Goal: Transaction & Acquisition: Purchase product/service

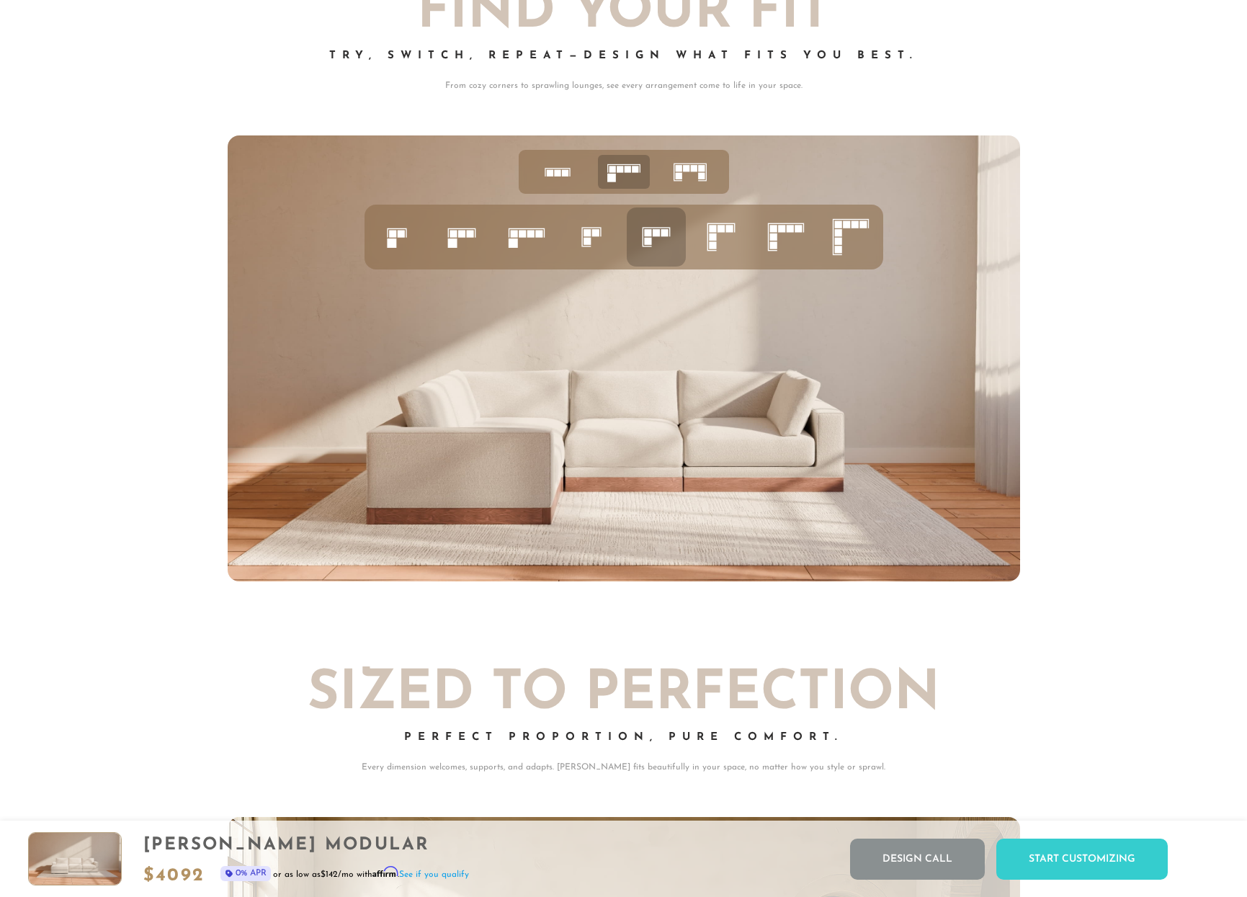
scroll to position [5893, 0]
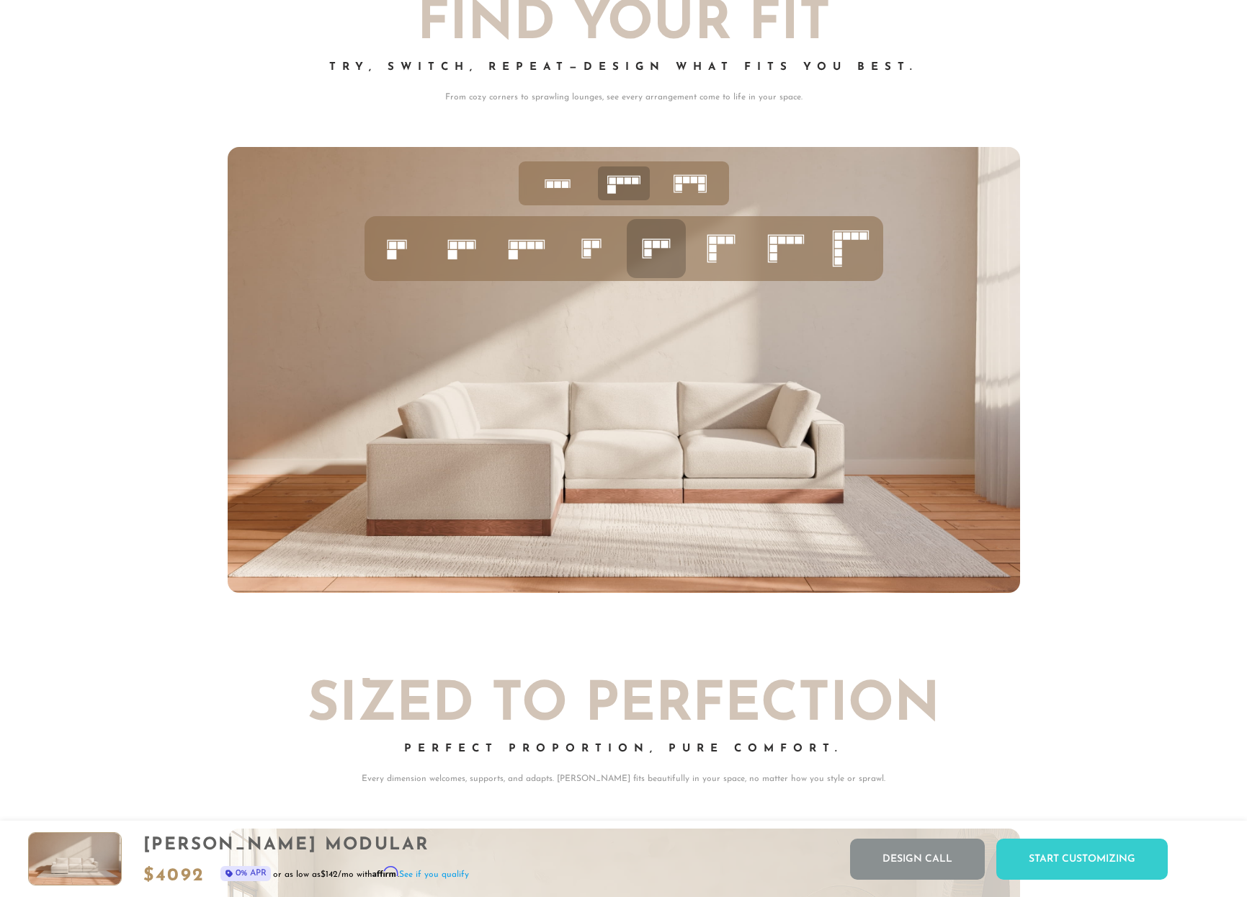
click at [715, 244] on rect at bounding box center [712, 240] width 7 height 7
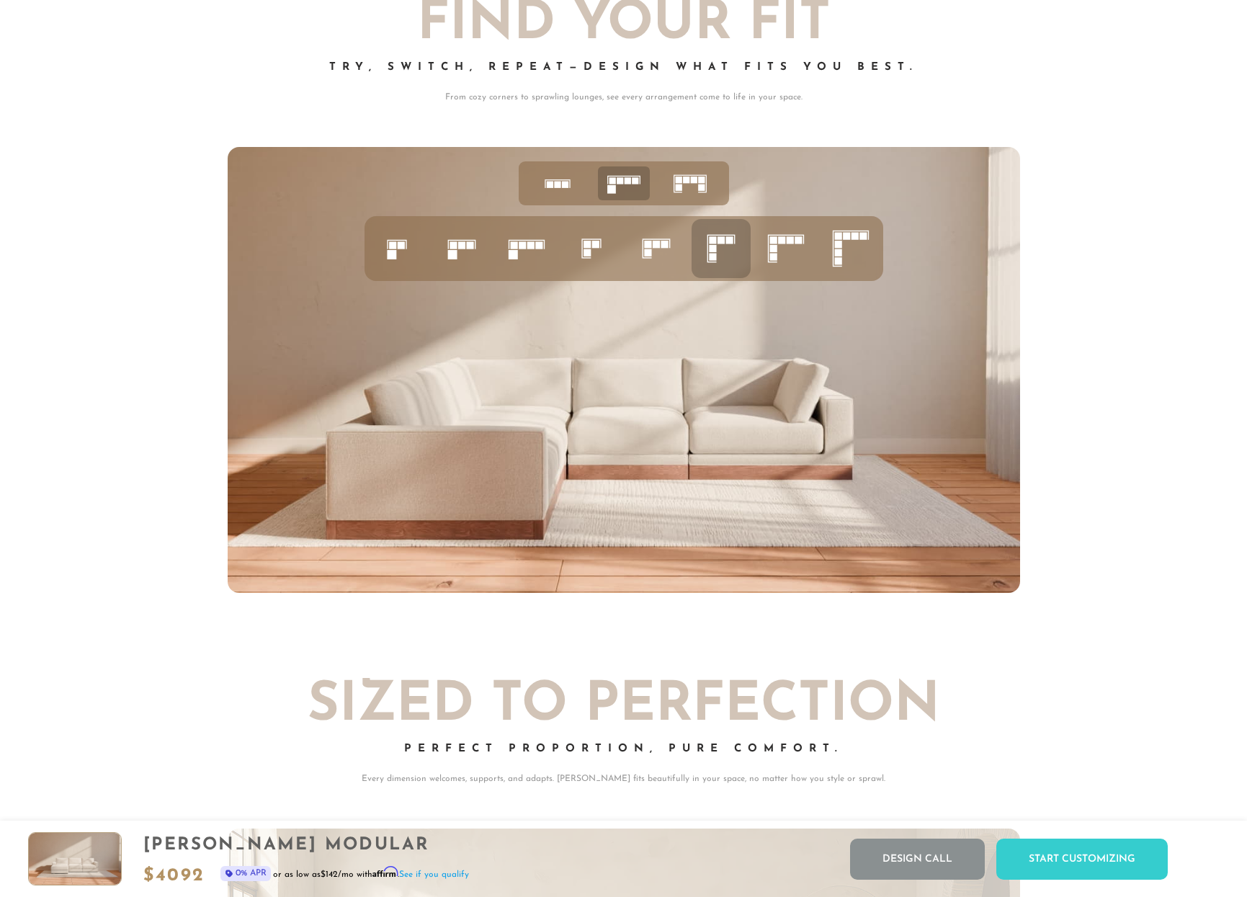
click at [781, 249] on icon at bounding box center [785, 248] width 49 height 49
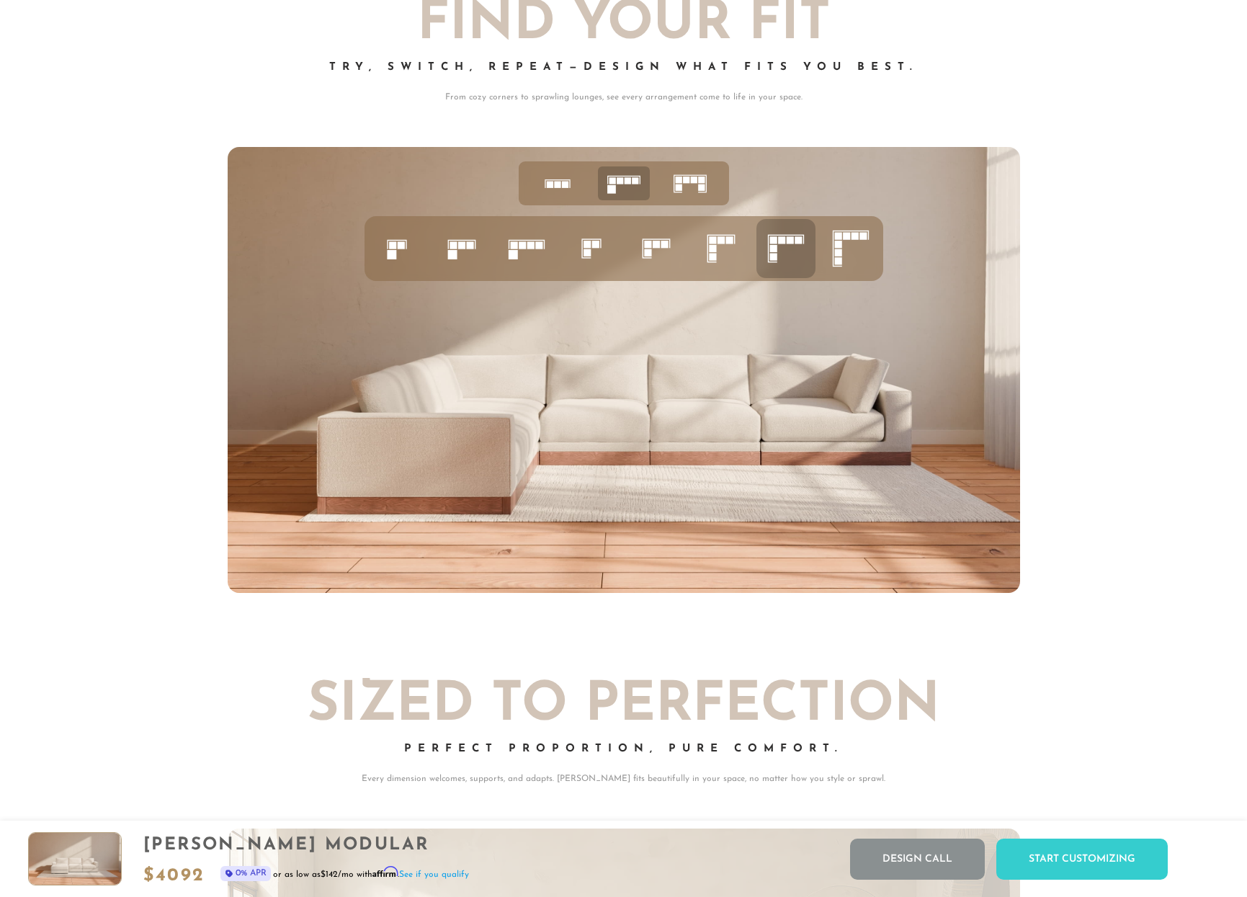
click at [718, 254] on icon at bounding box center [721, 248] width 49 height 49
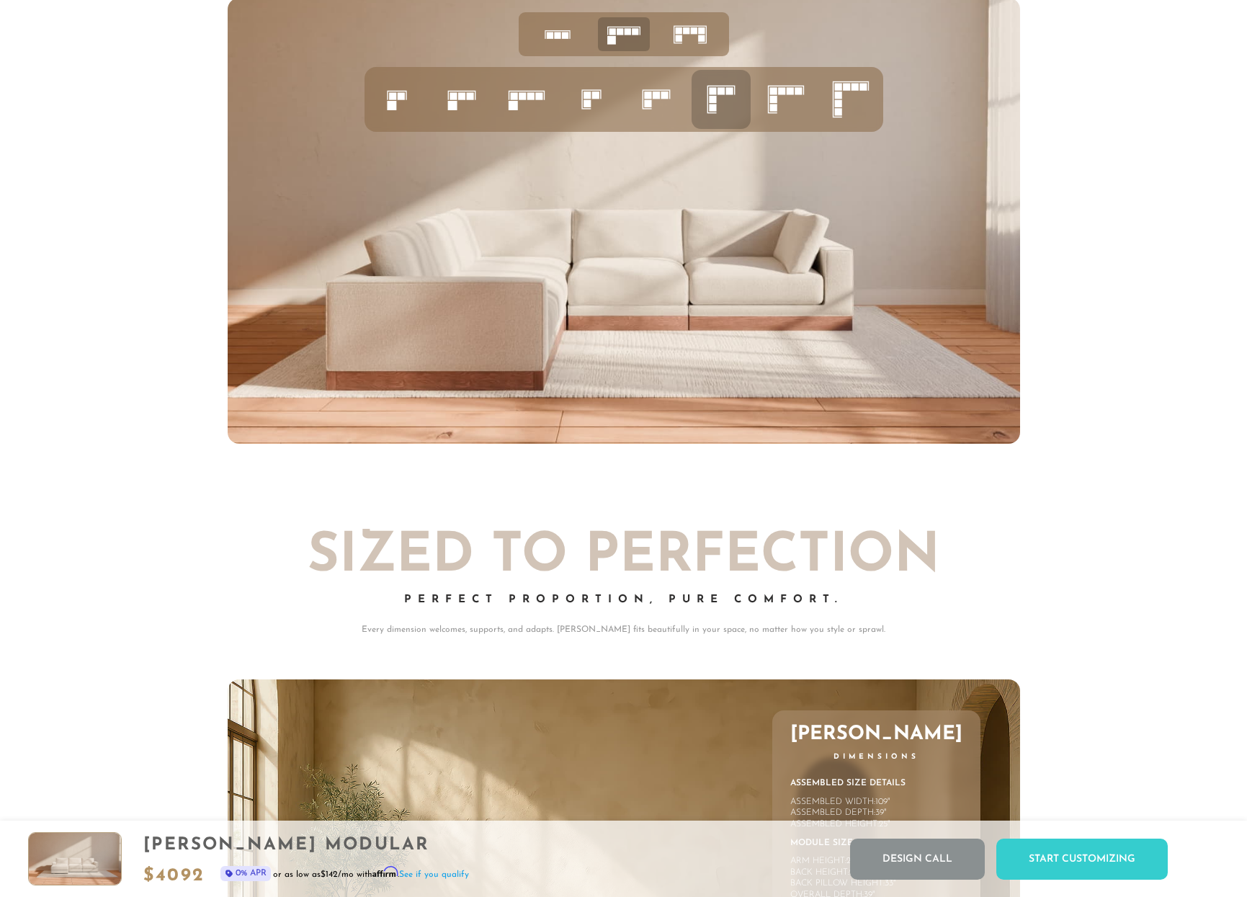
scroll to position [6049, 0]
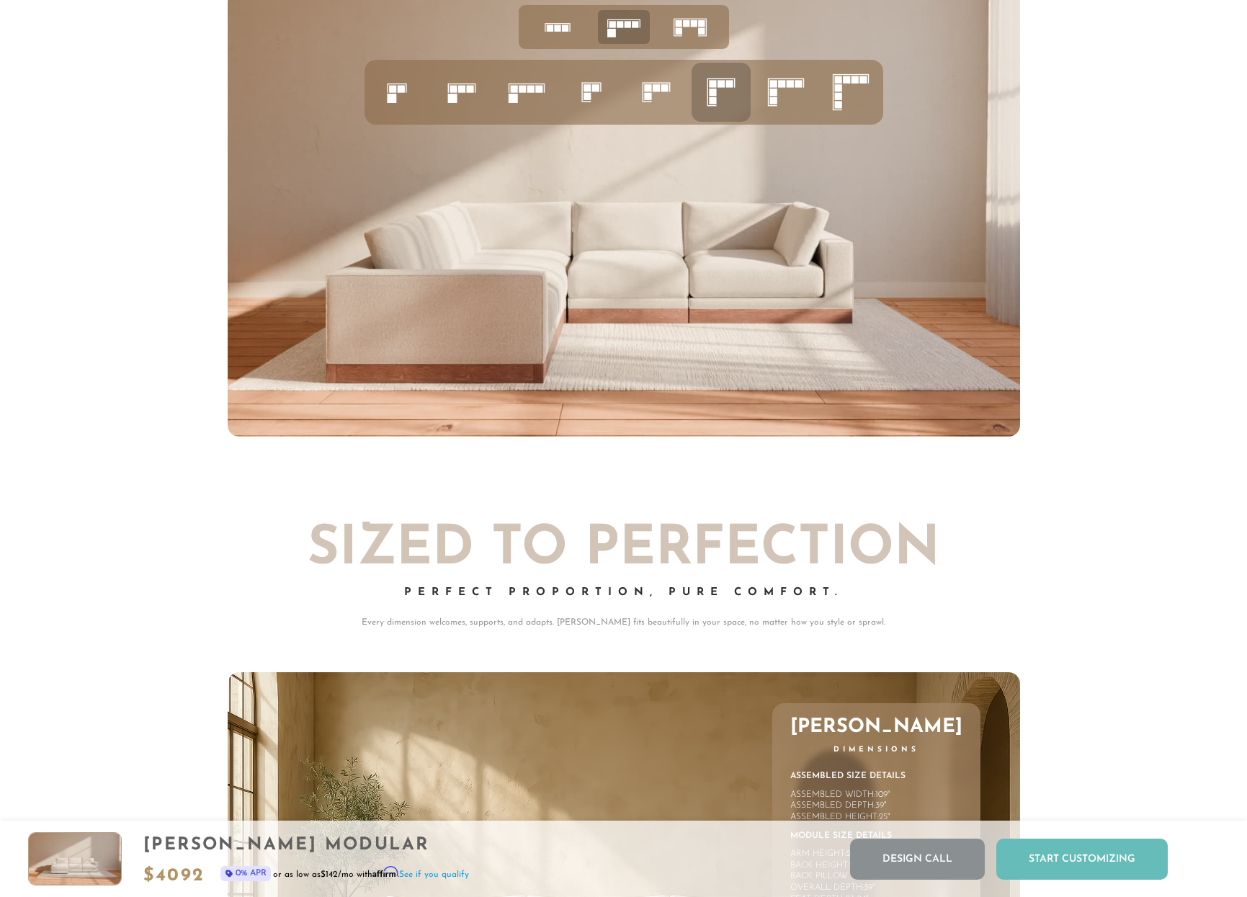
click at [1088, 858] on div "Start Customizing" at bounding box center [1081, 859] width 171 height 41
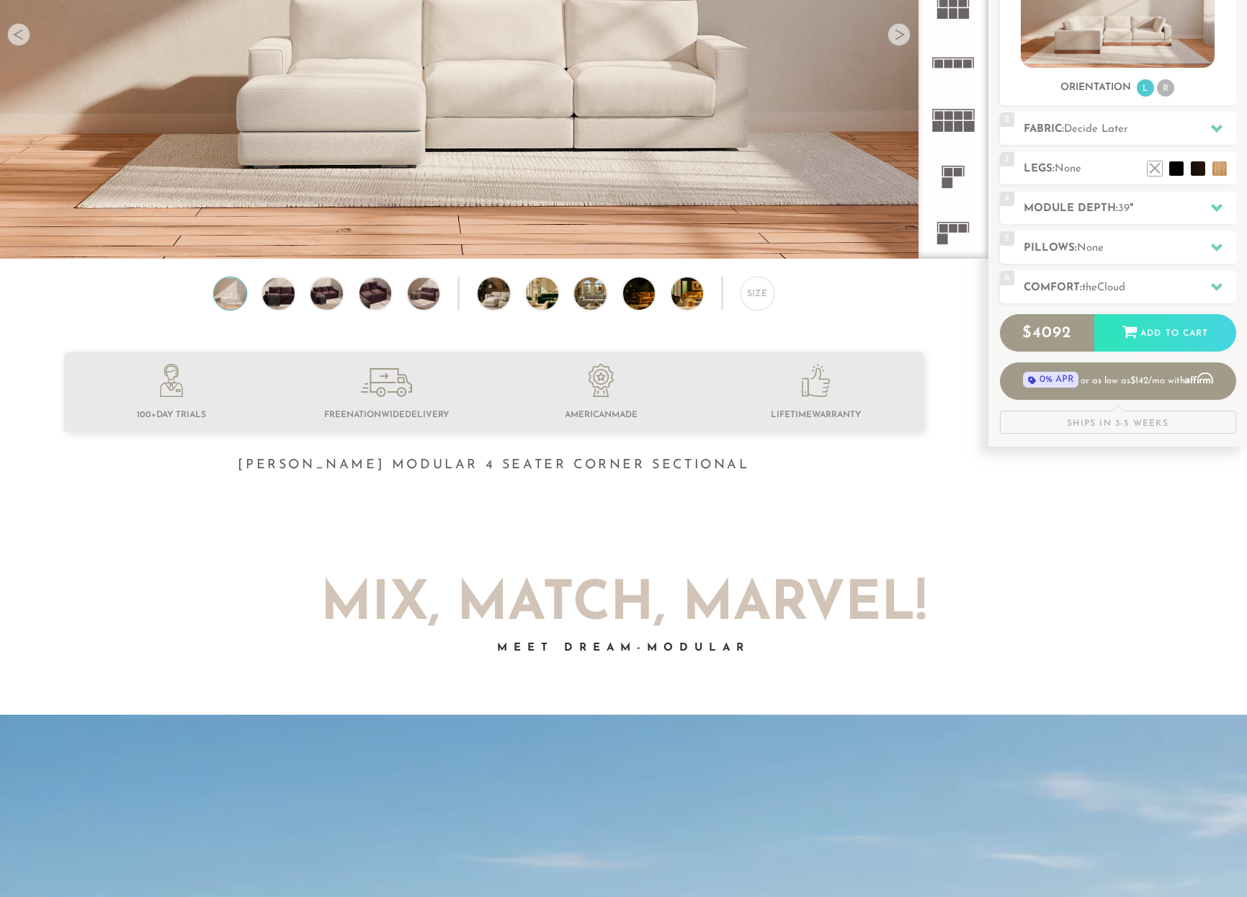
scroll to position [0, 0]
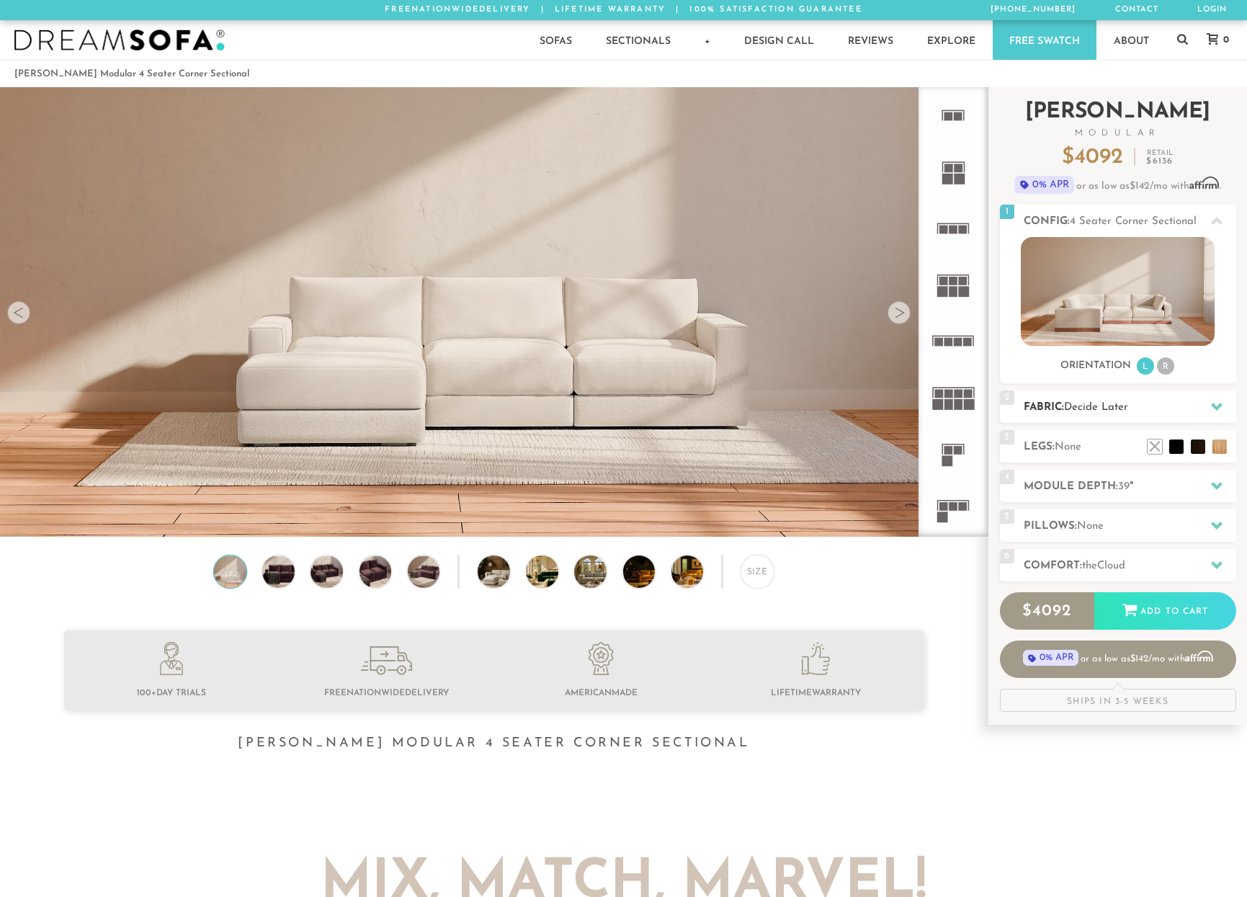
click at [1223, 411] on div at bounding box center [1217, 407] width 30 height 30
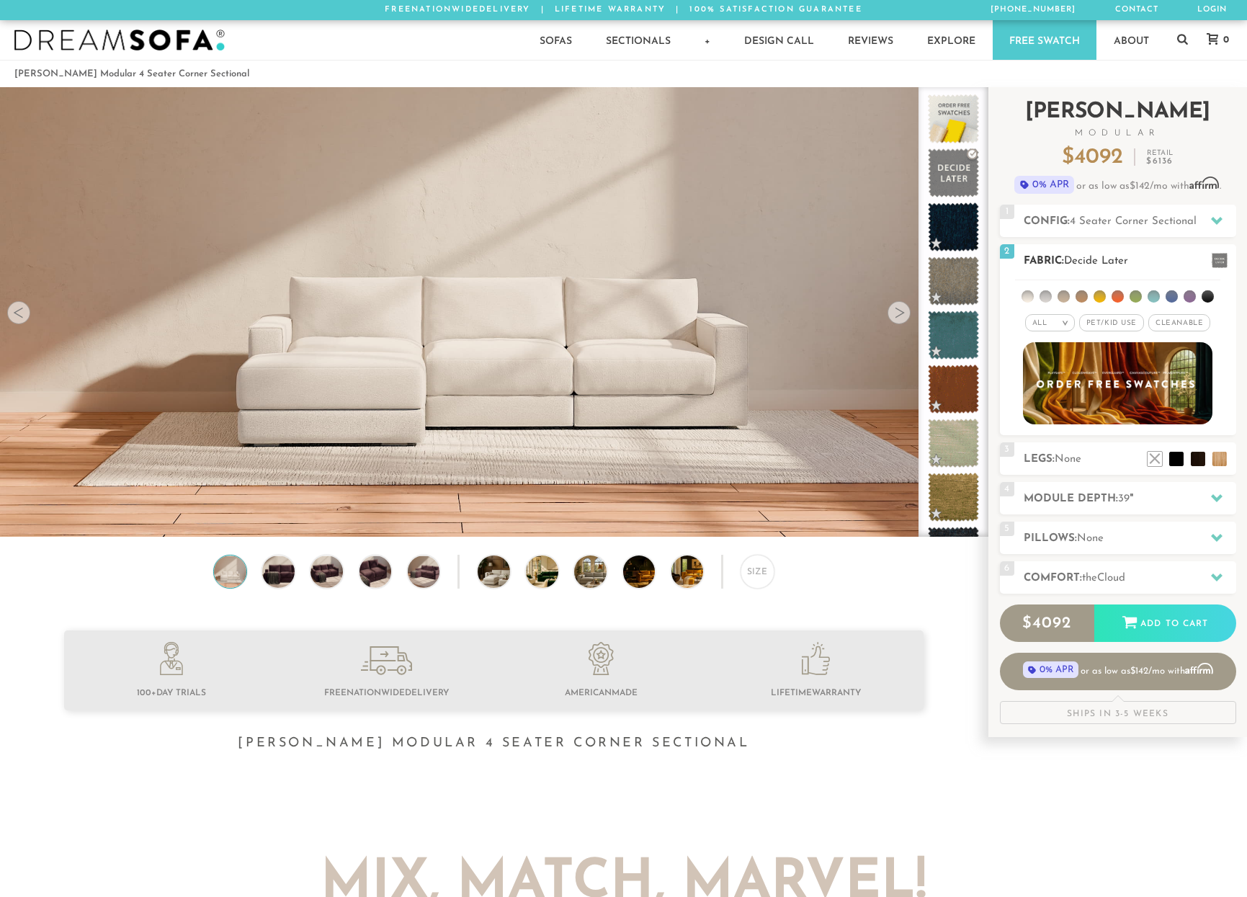
click at [1066, 300] on li at bounding box center [1063, 296] width 12 height 12
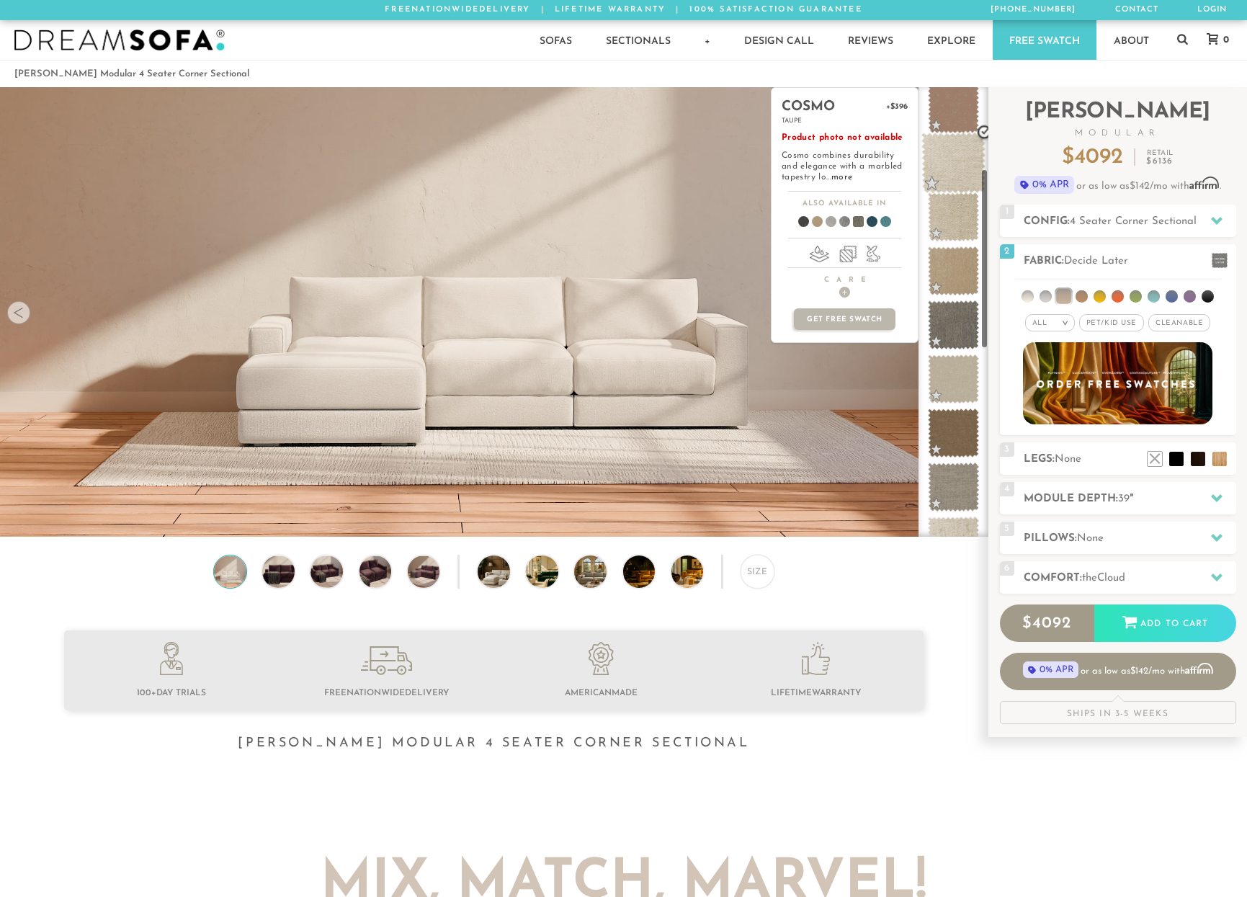
scroll to position [228, 0]
click at [967, 333] on span at bounding box center [953, 322] width 64 height 61
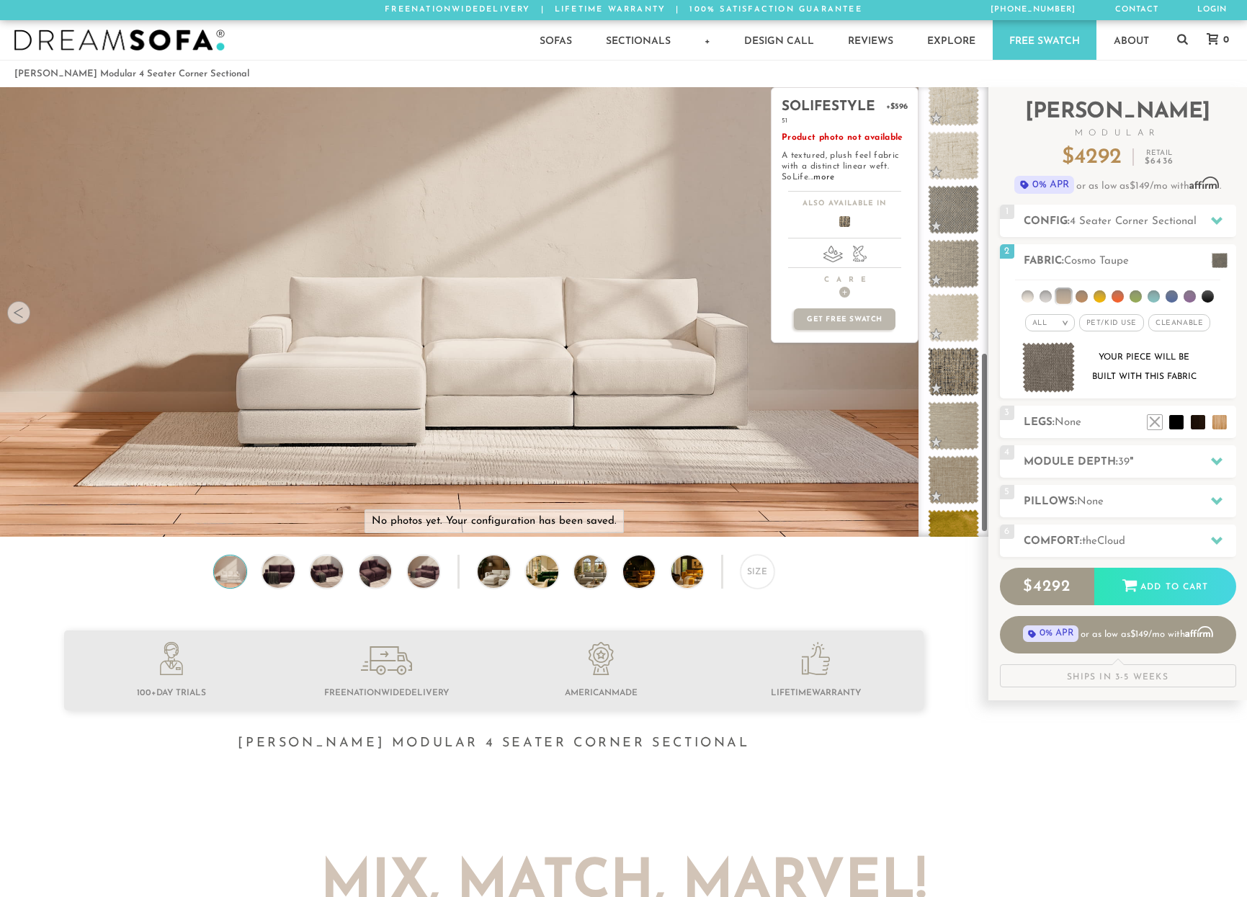
scroll to position [675, 0]
click at [969, 362] on span at bounding box center [953, 362] width 51 height 49
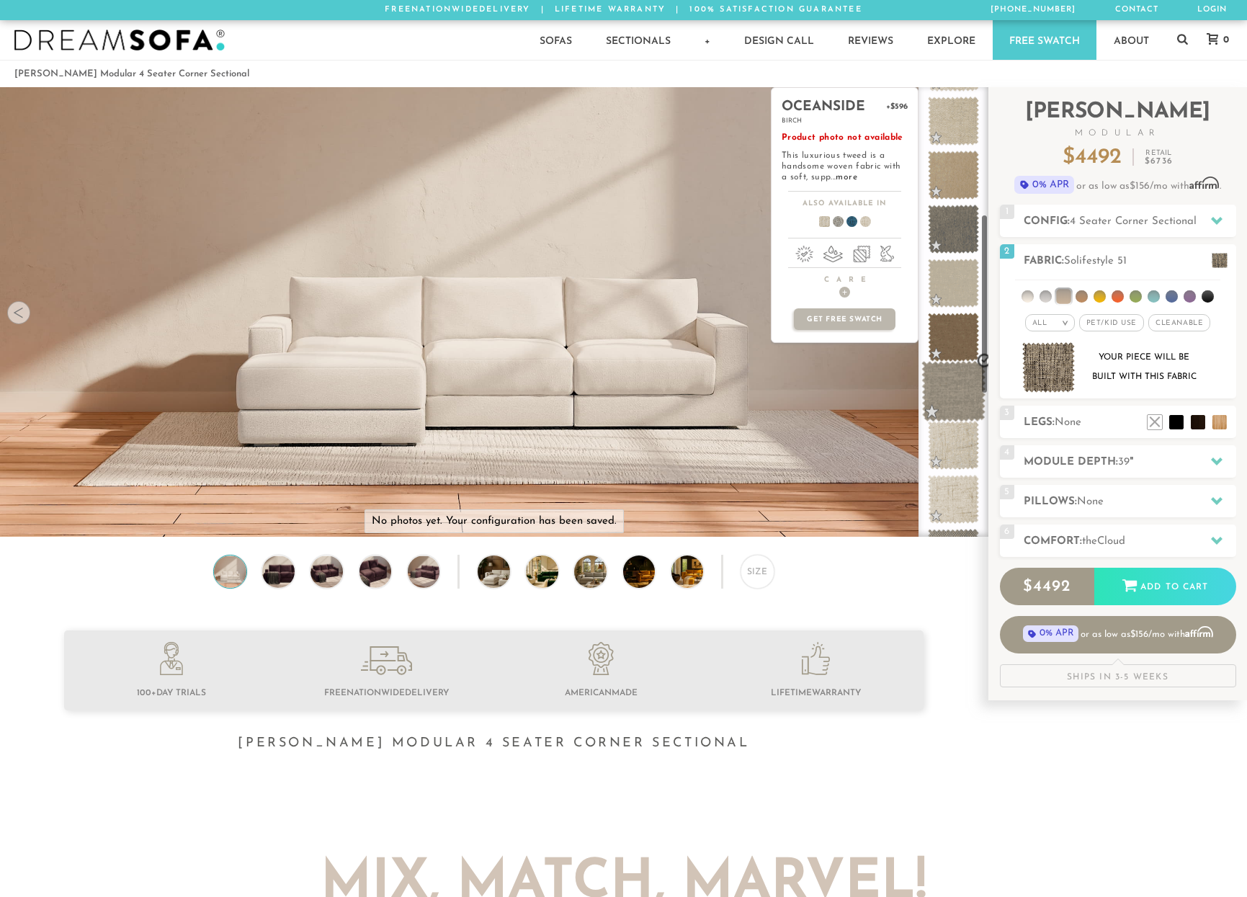
scroll to position [315, 0]
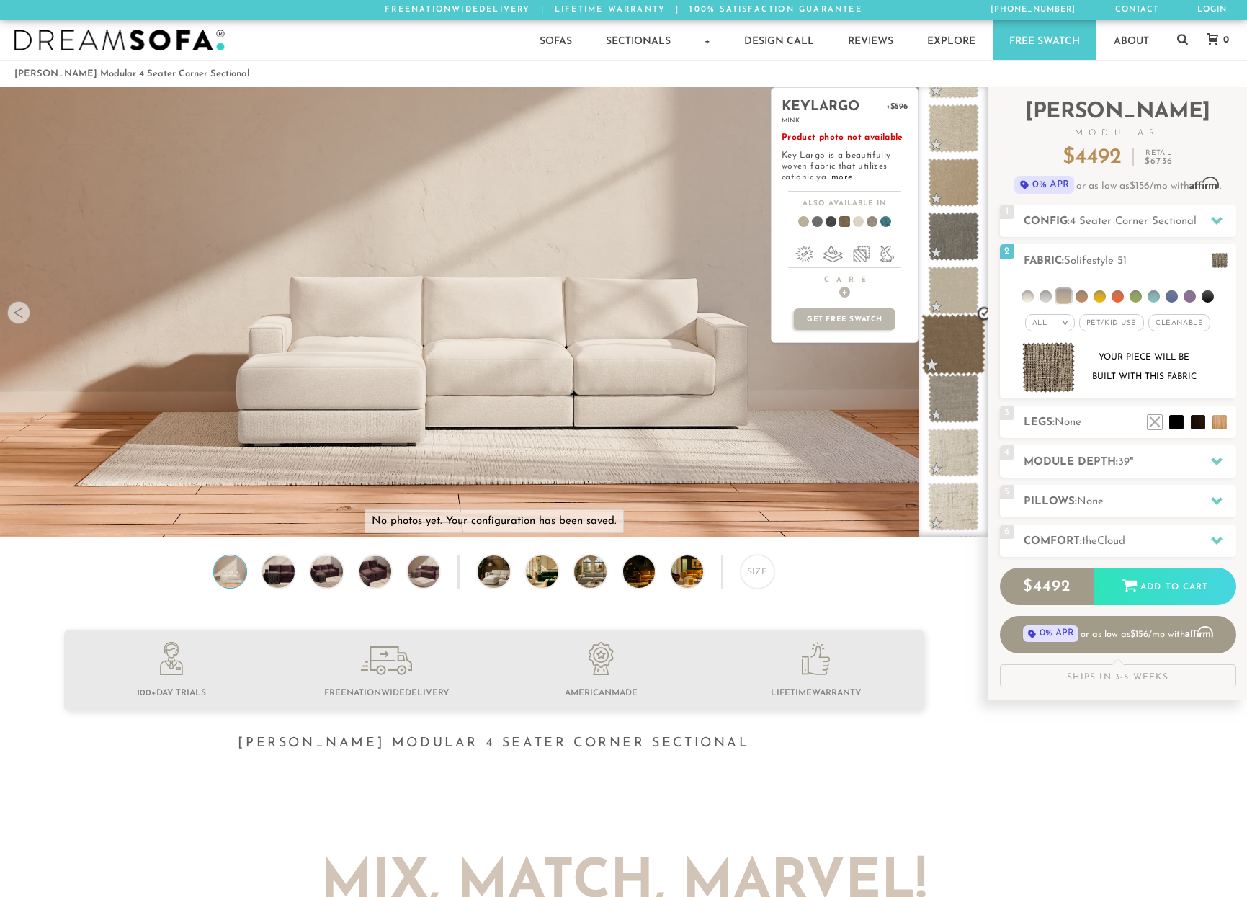
click at [959, 346] on span at bounding box center [953, 344] width 64 height 61
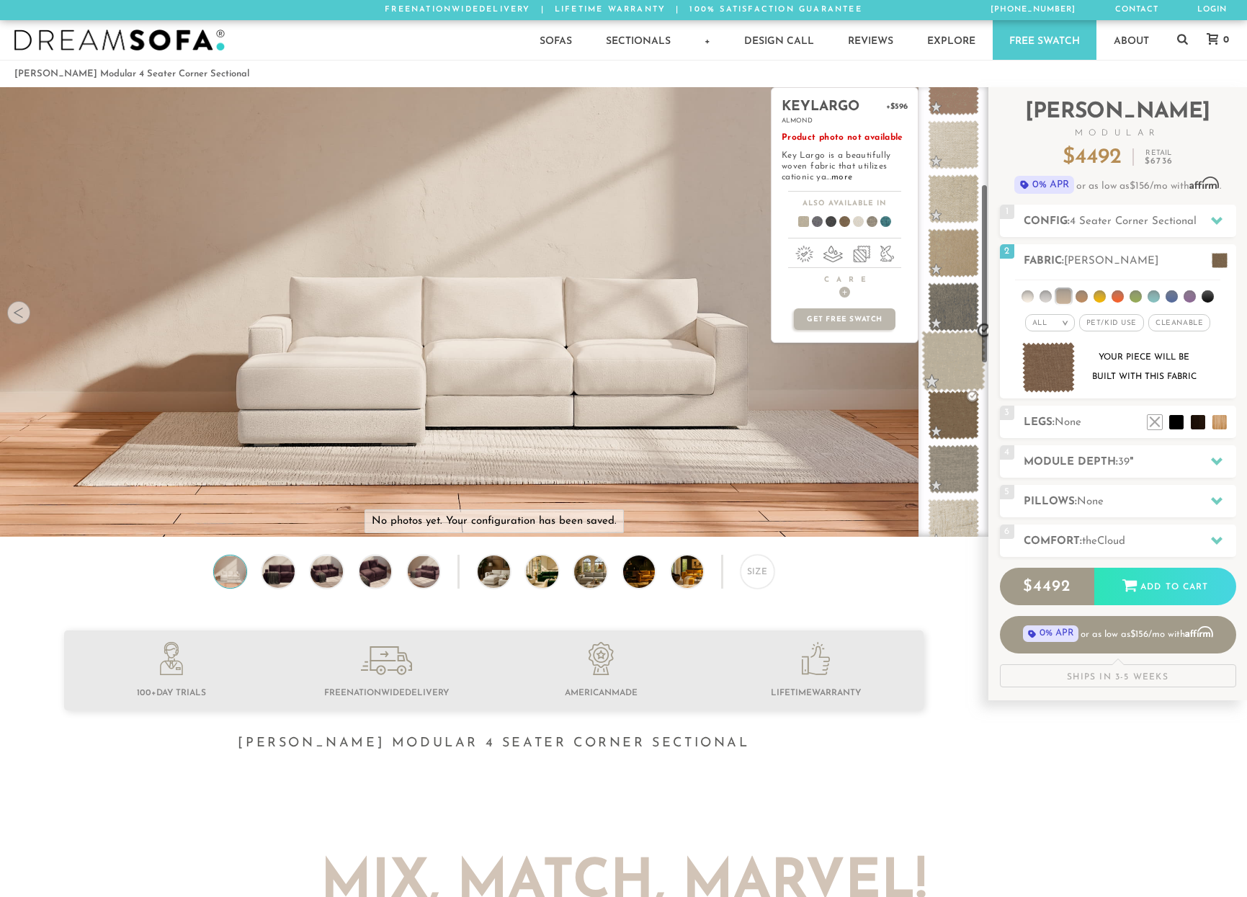
scroll to position [243, 0]
click at [965, 317] on span at bounding box center [953, 308] width 64 height 61
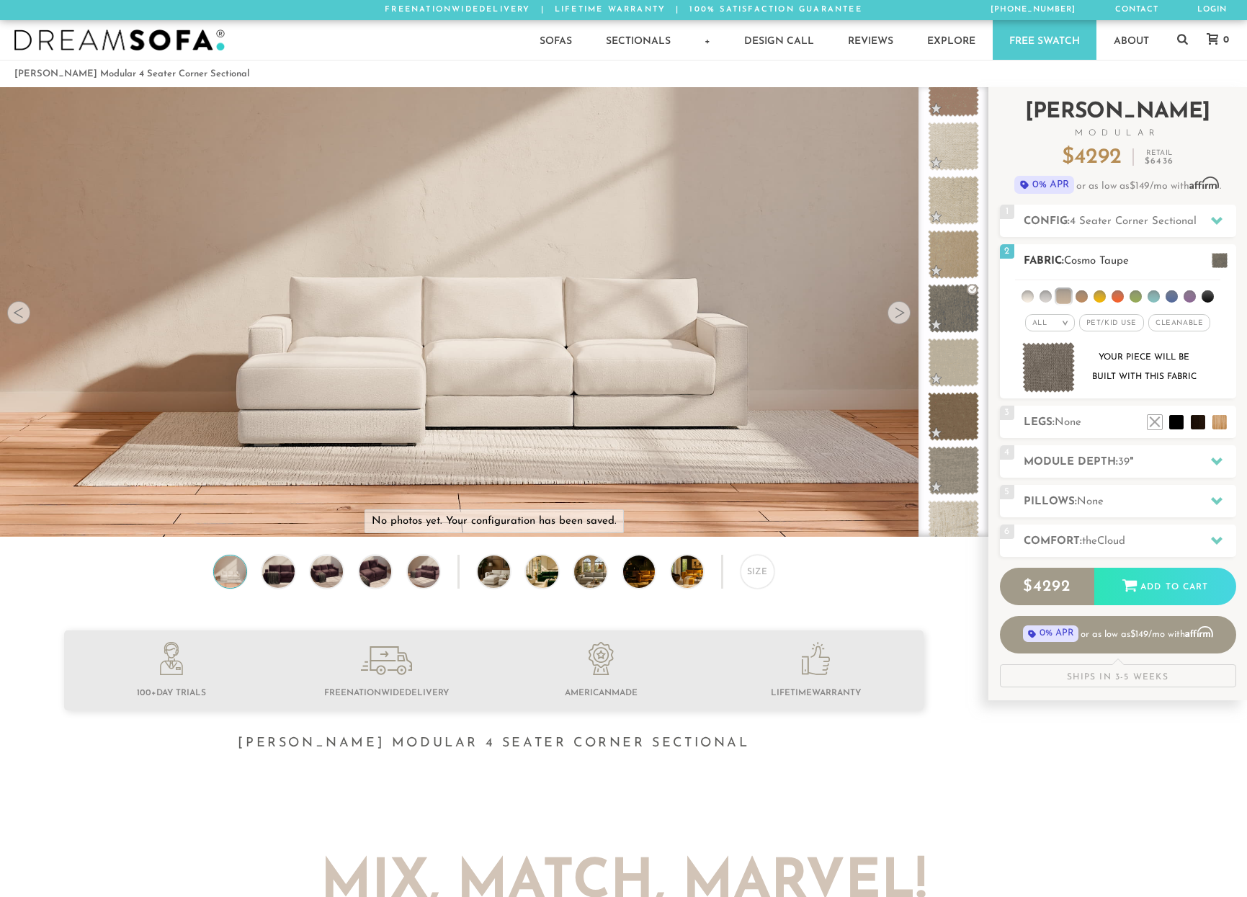
click at [1082, 298] on li at bounding box center [1082, 296] width 12 height 12
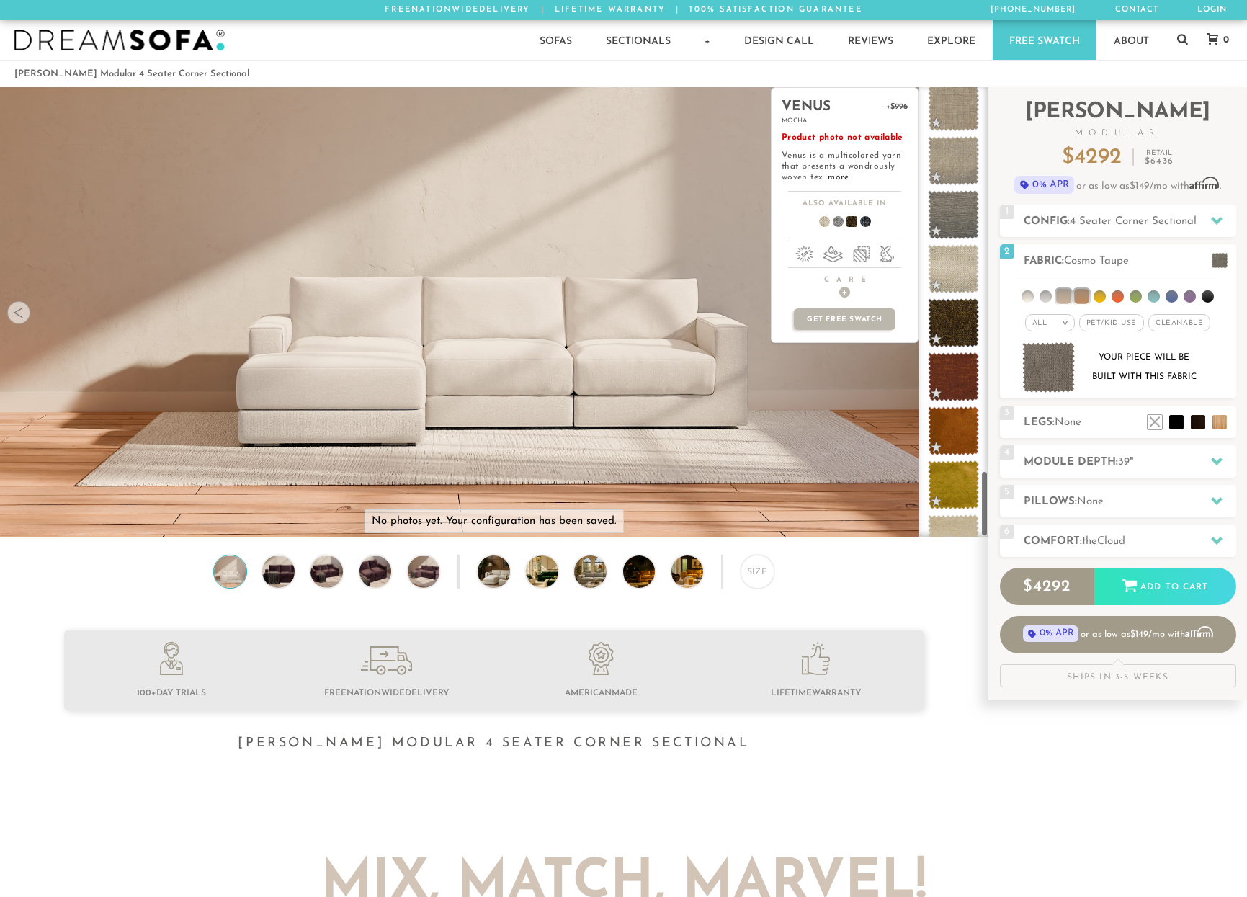
scroll to position [2634, 0]
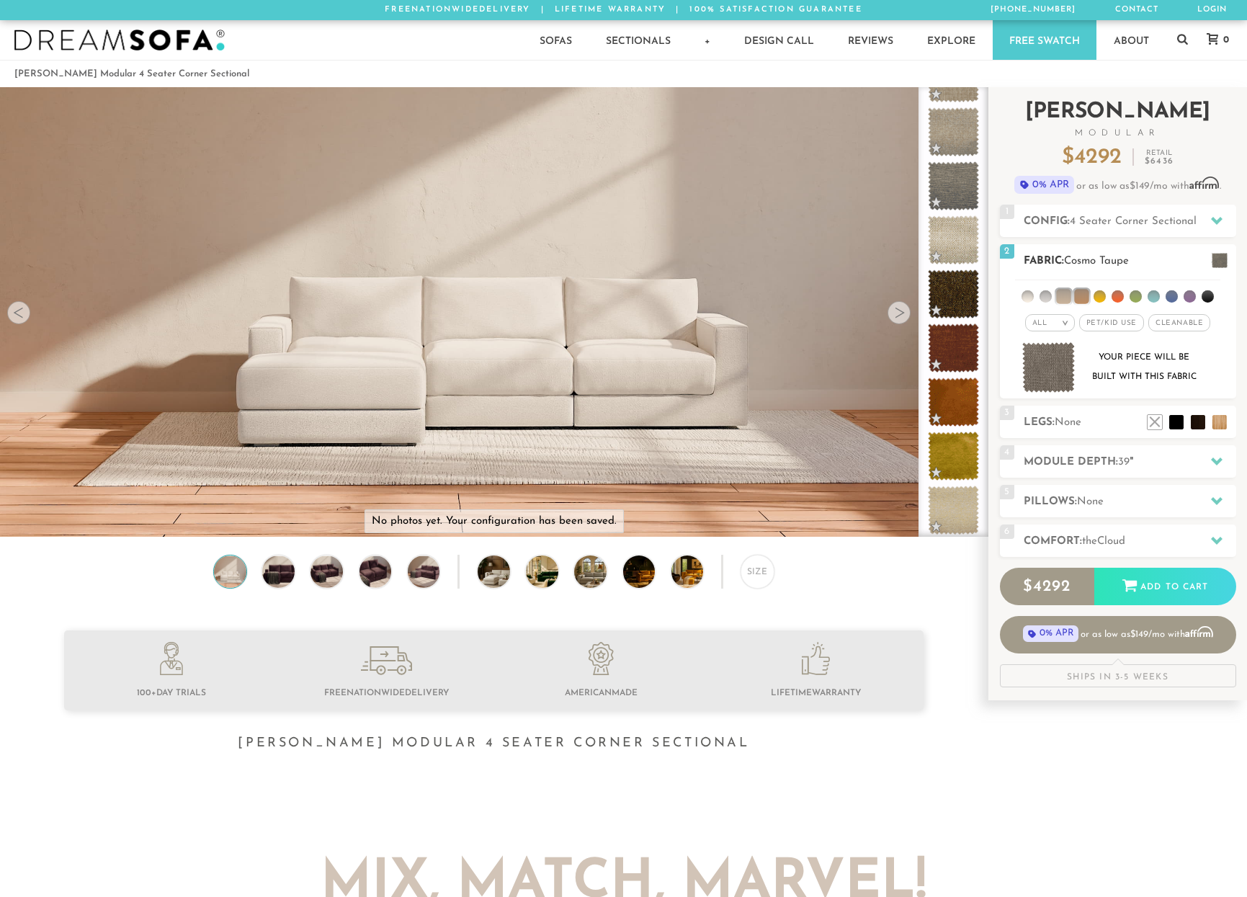
click at [1172, 298] on li at bounding box center [1172, 296] width 12 height 12
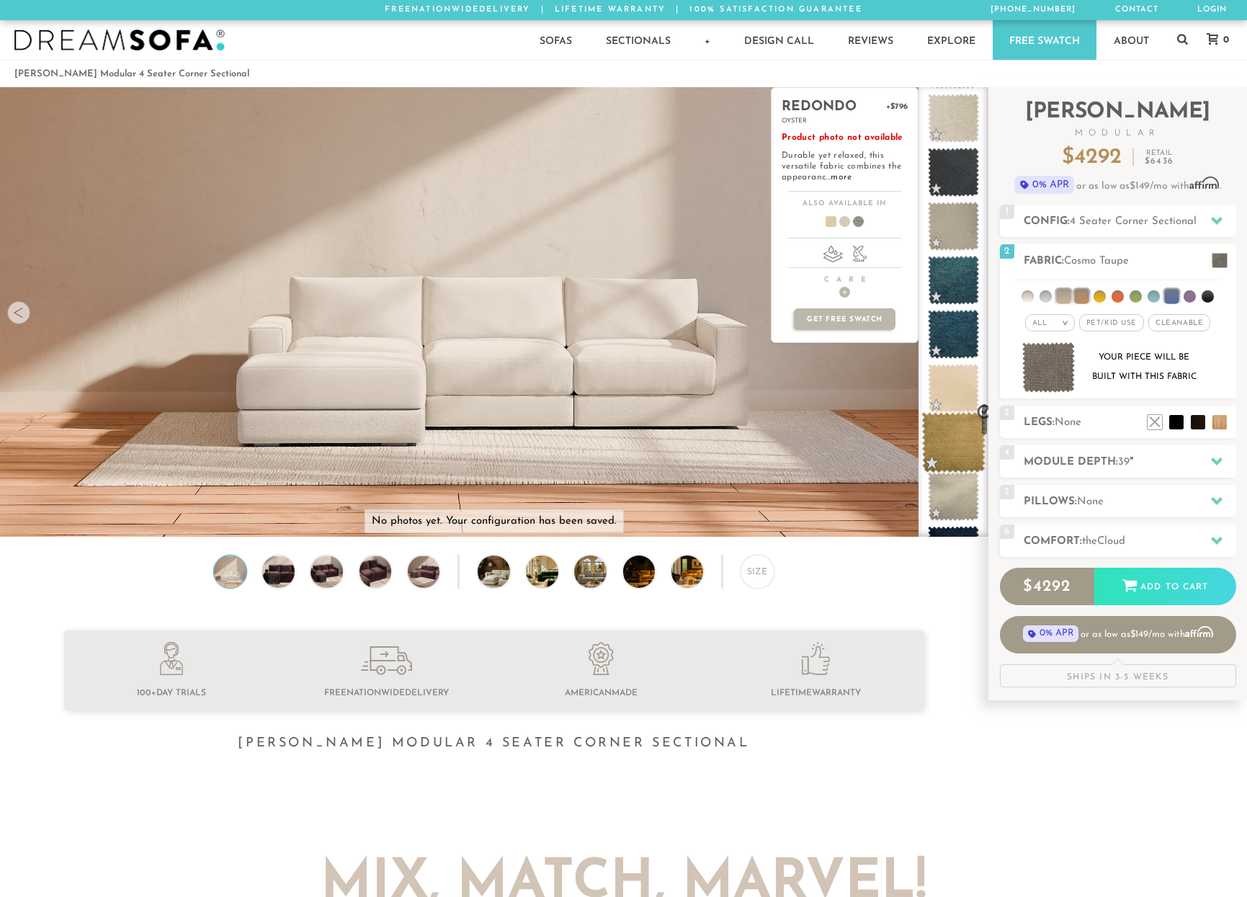
scroll to position [4267, 0]
click at [959, 344] on span at bounding box center [953, 335] width 51 height 49
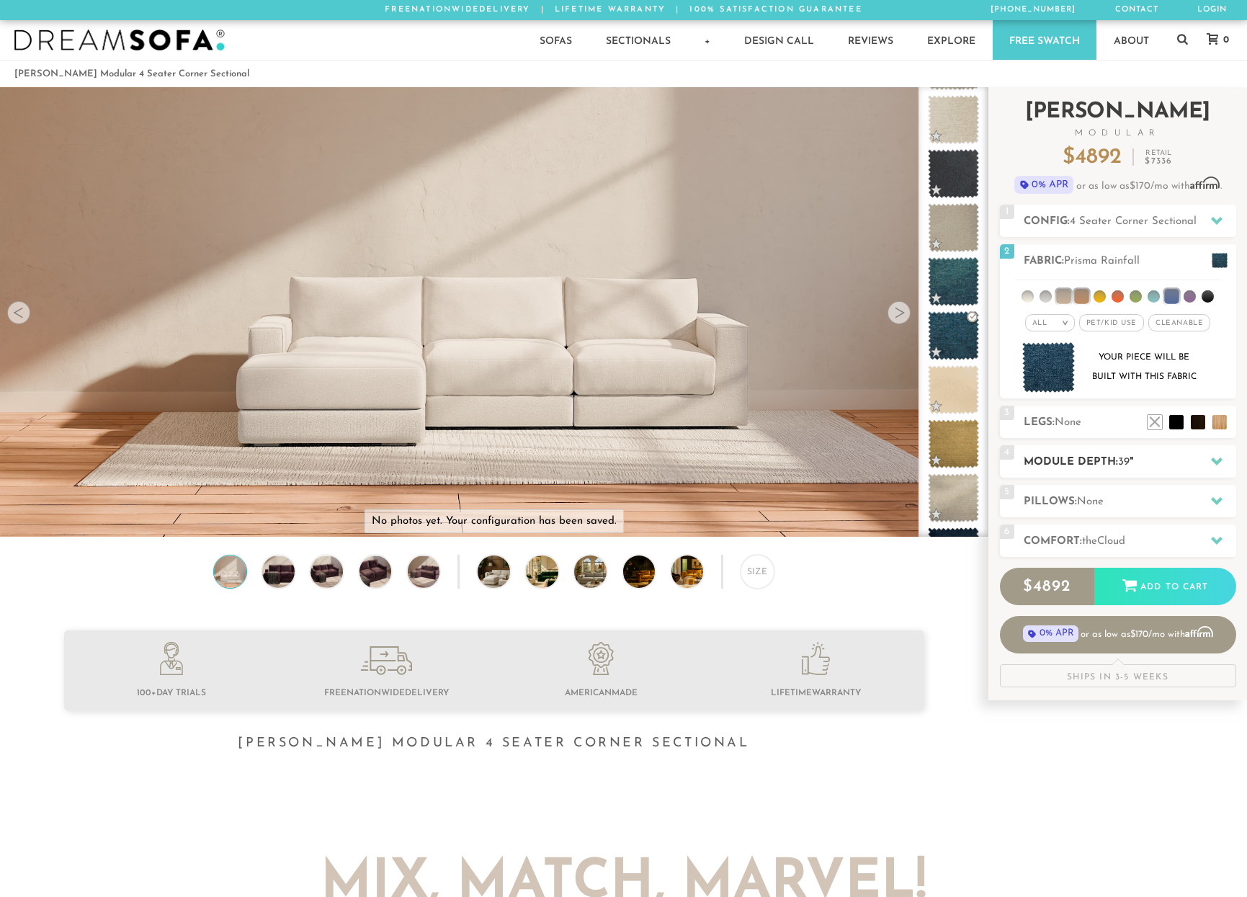
click at [1221, 458] on icon at bounding box center [1217, 461] width 12 height 12
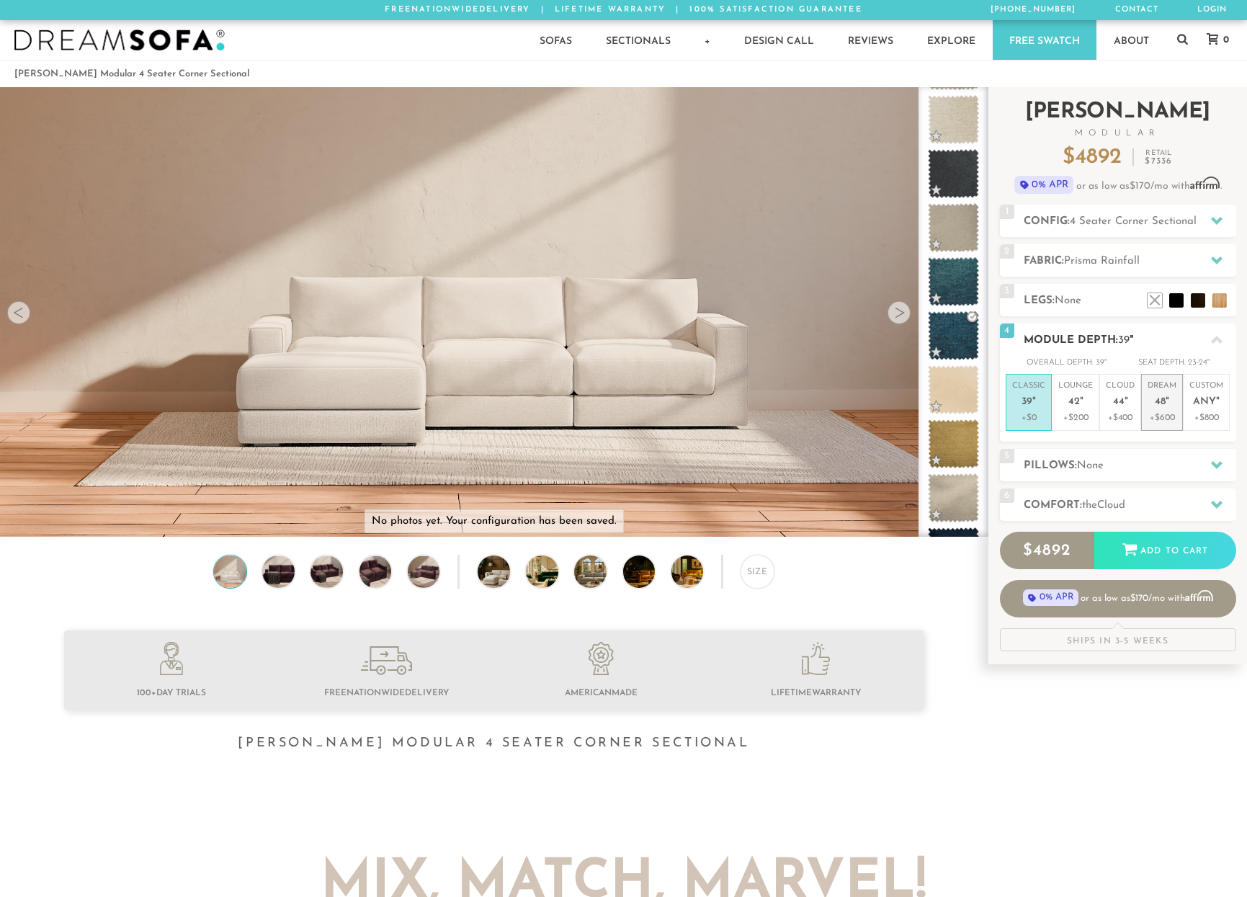
click at [1166, 406] on em """ at bounding box center [1168, 402] width 4 height 12
click at [1217, 470] on div at bounding box center [1217, 465] width 30 height 30
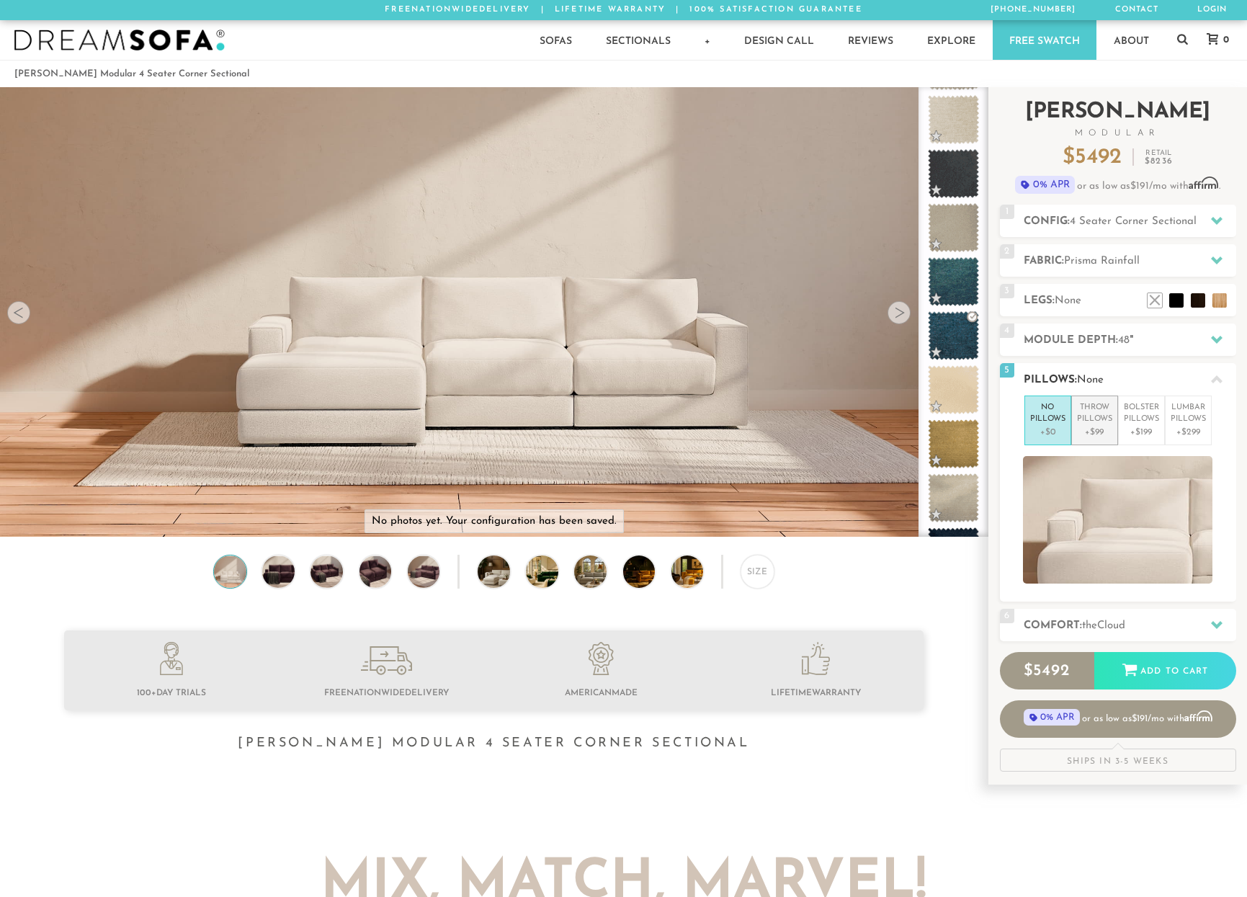
click at [1096, 432] on p "+$99" at bounding box center [1094, 432] width 35 height 13
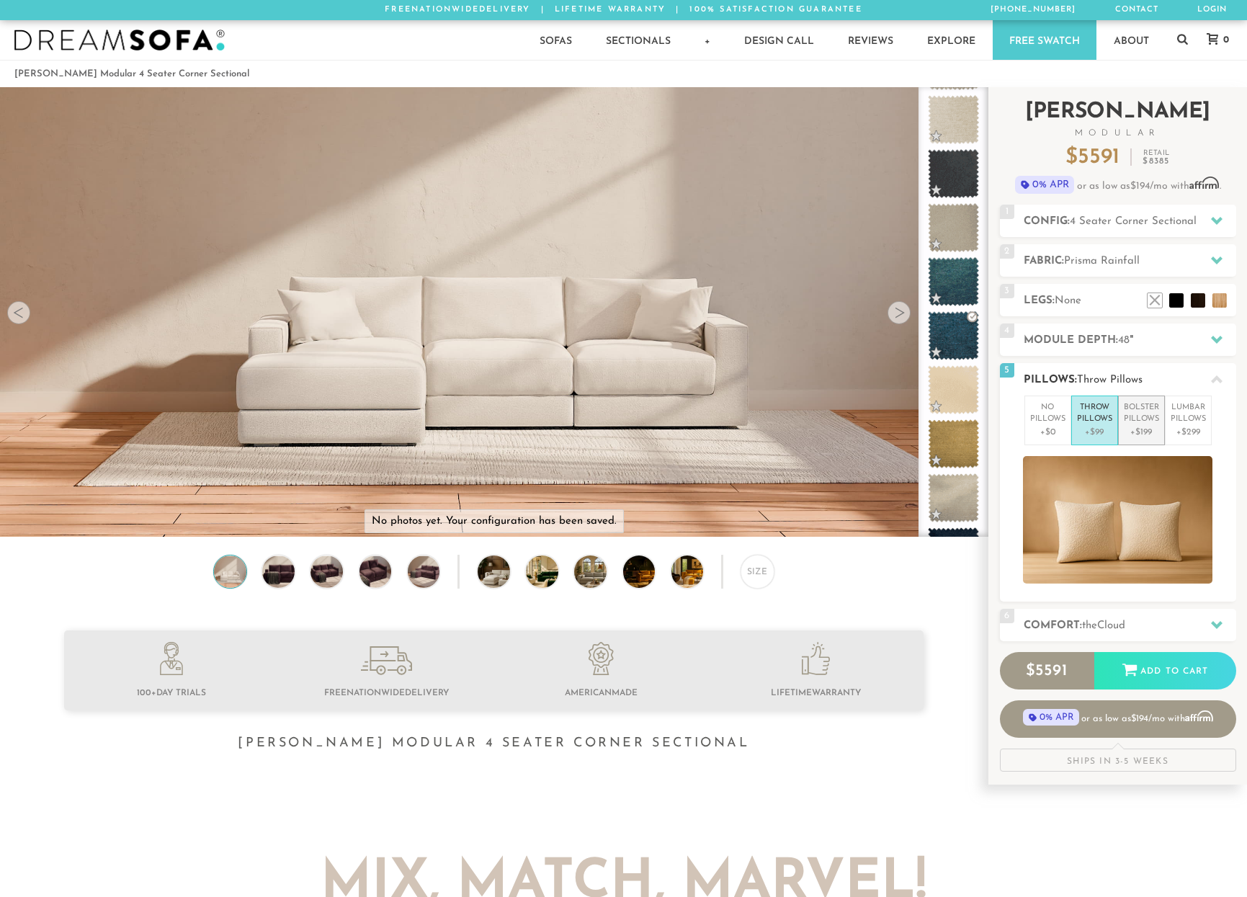
click at [1134, 426] on p "+$199" at bounding box center [1141, 432] width 35 height 13
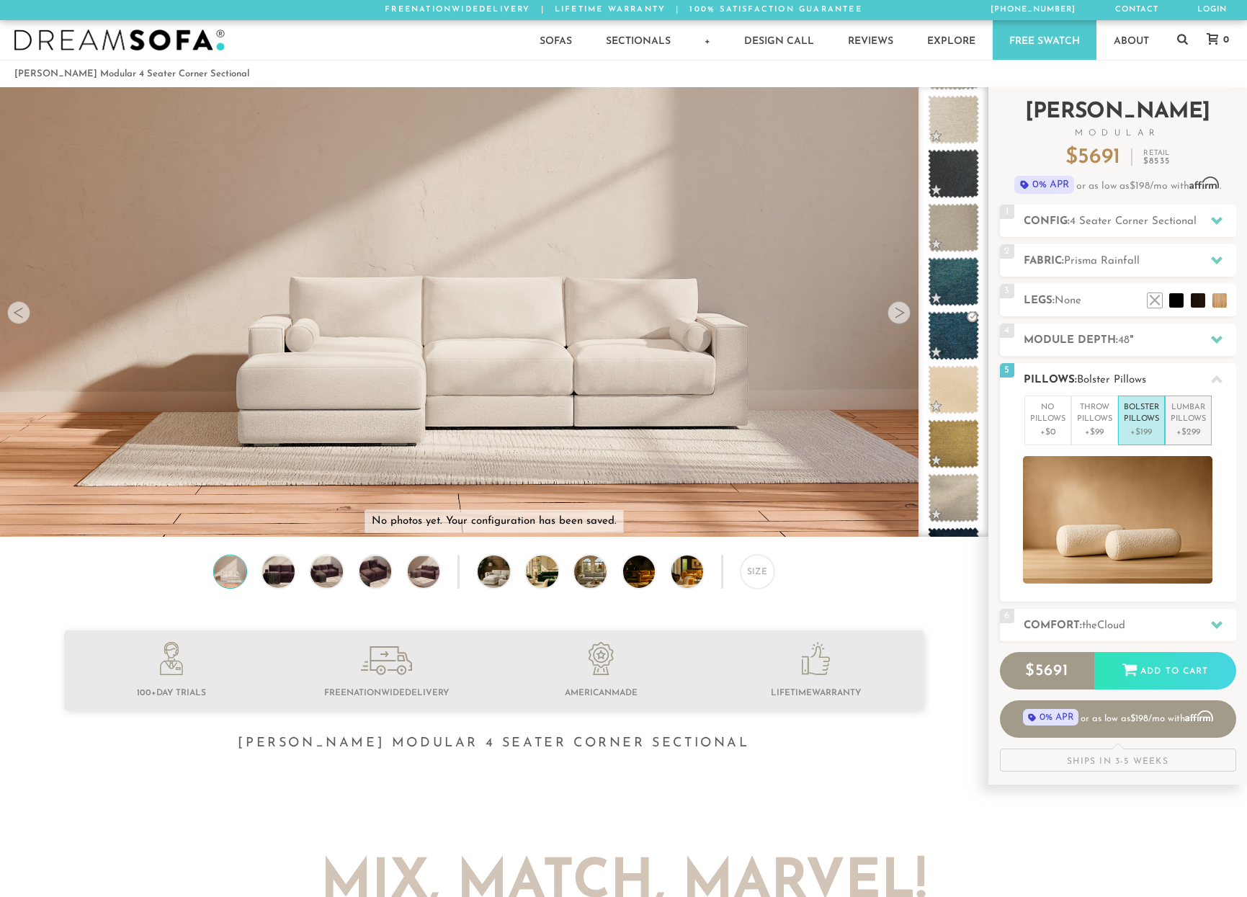
click at [1195, 426] on p "+$299" at bounding box center [1188, 432] width 35 height 13
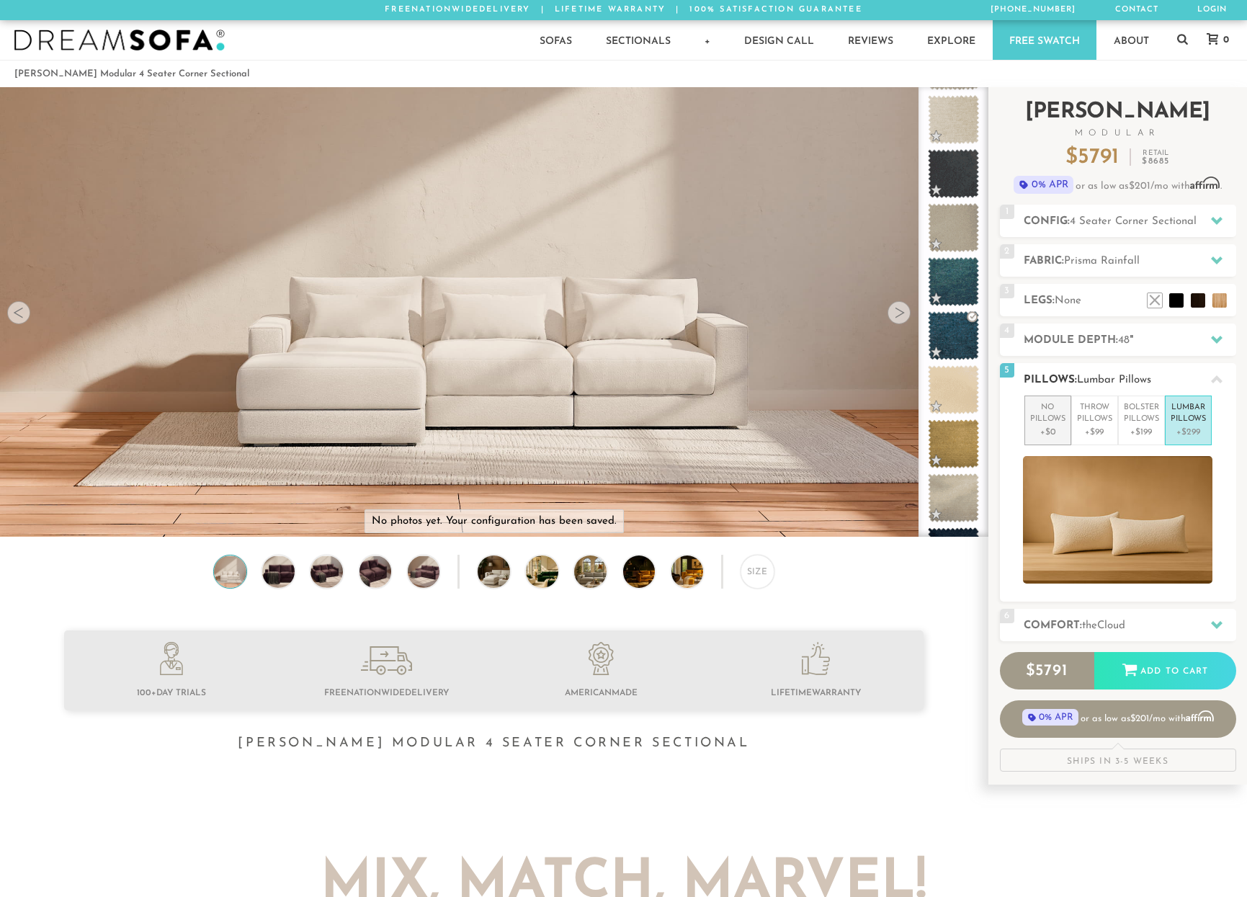
click at [1052, 427] on p "+$0" at bounding box center [1047, 432] width 35 height 13
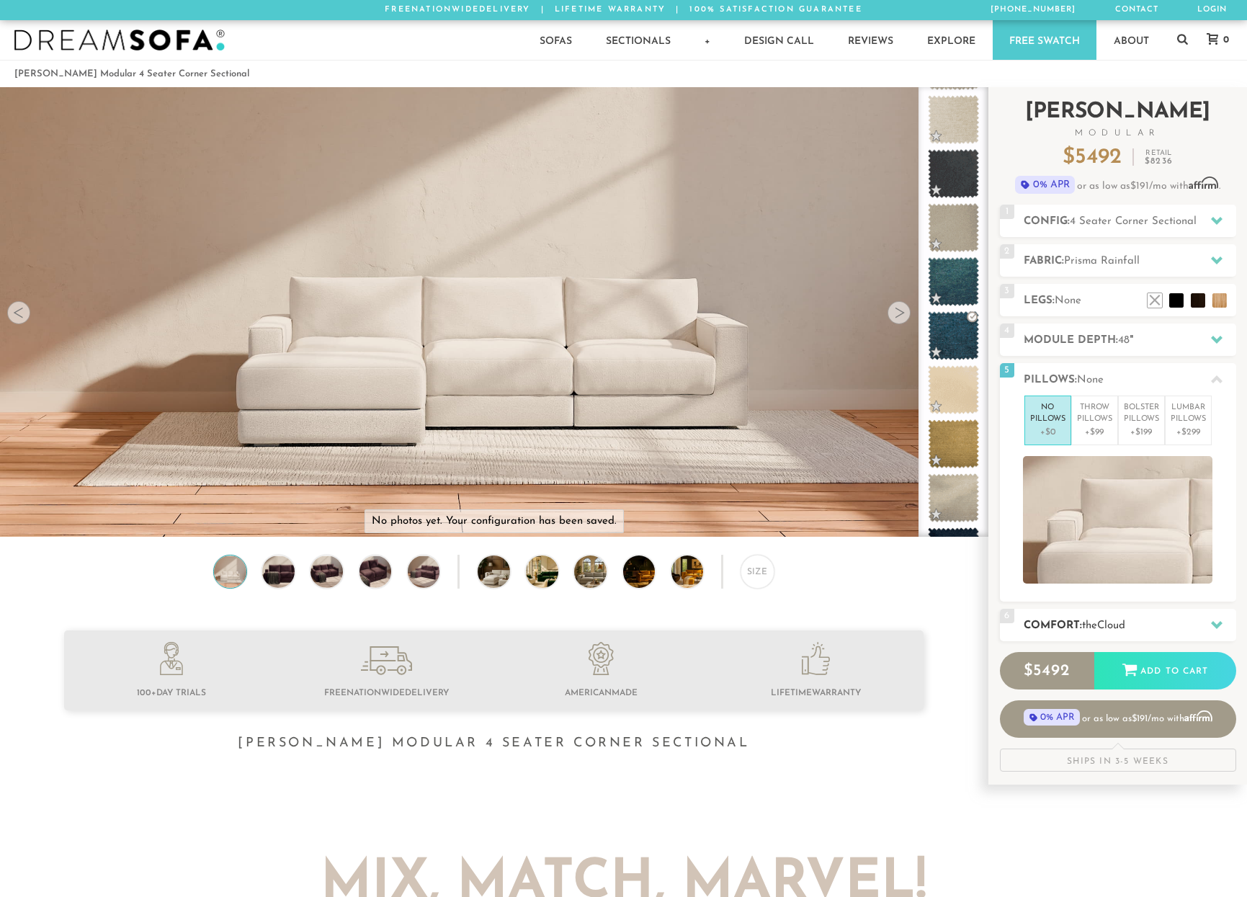
click at [1222, 629] on div at bounding box center [1217, 625] width 30 height 30
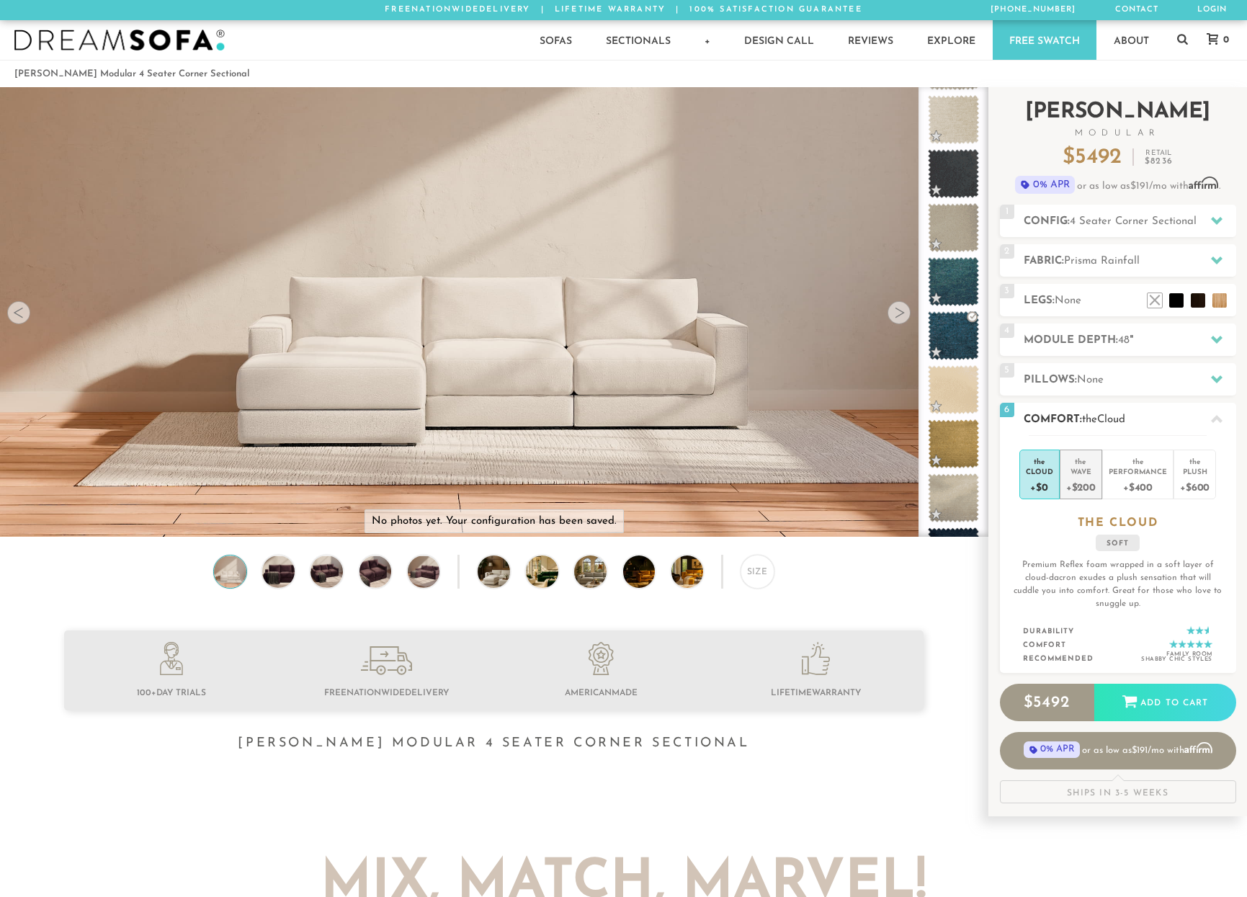
click at [1081, 475] on div "Wave" at bounding box center [1081, 471] width 30 height 10
click at [1118, 472] on div "Performance" at bounding box center [1138, 471] width 58 height 10
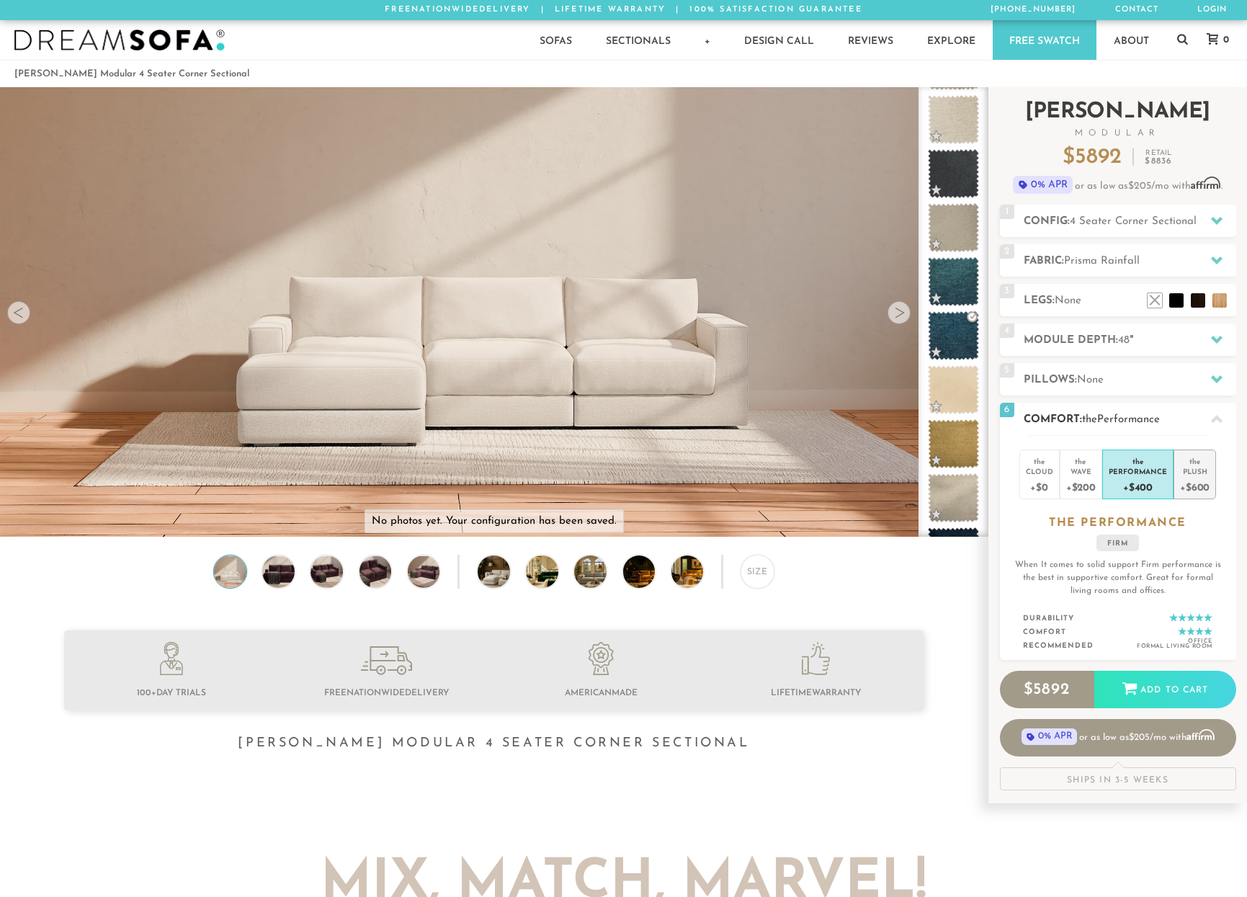
click at [1190, 473] on div "Plush" at bounding box center [1195, 471] width 30 height 10
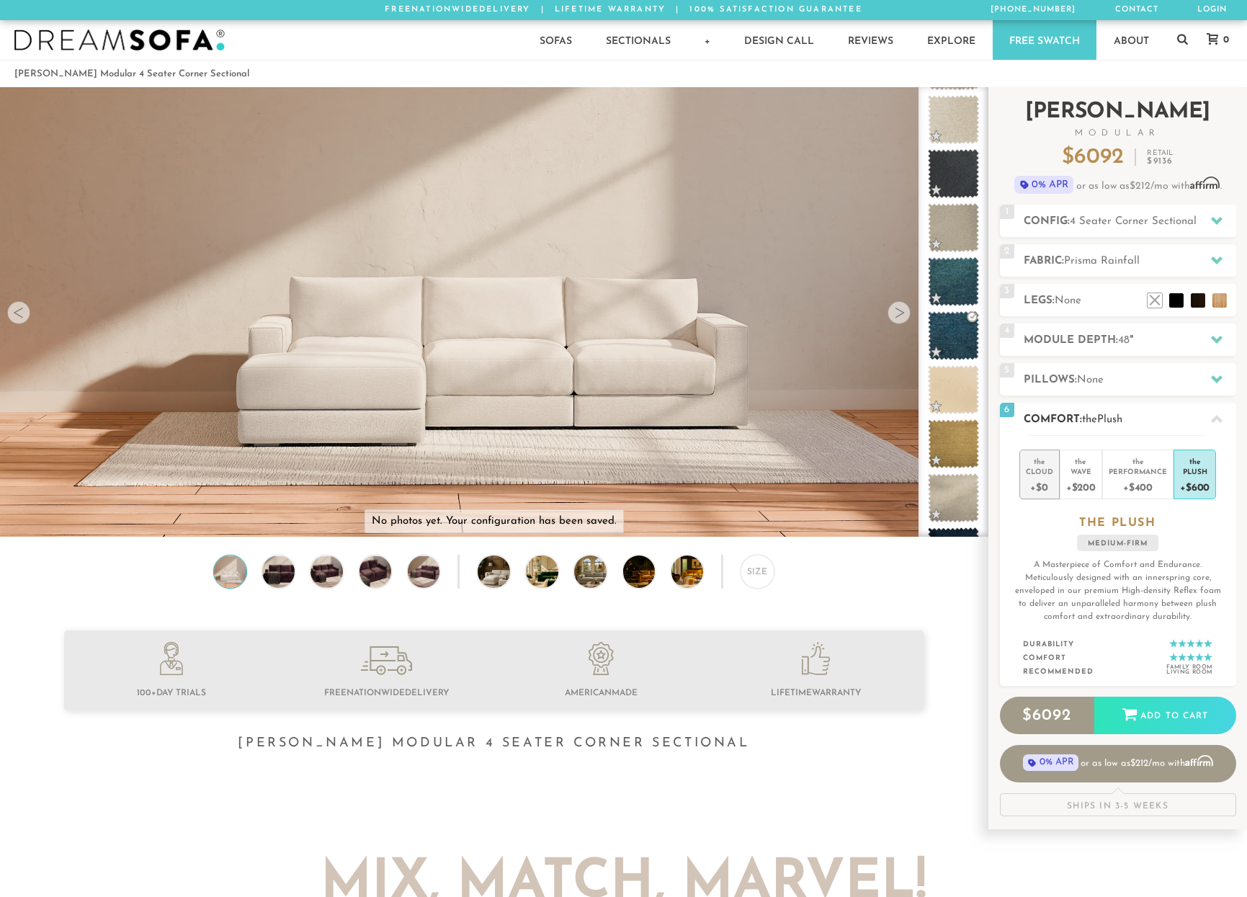
click at [1050, 486] on div "+$0" at bounding box center [1039, 486] width 27 height 21
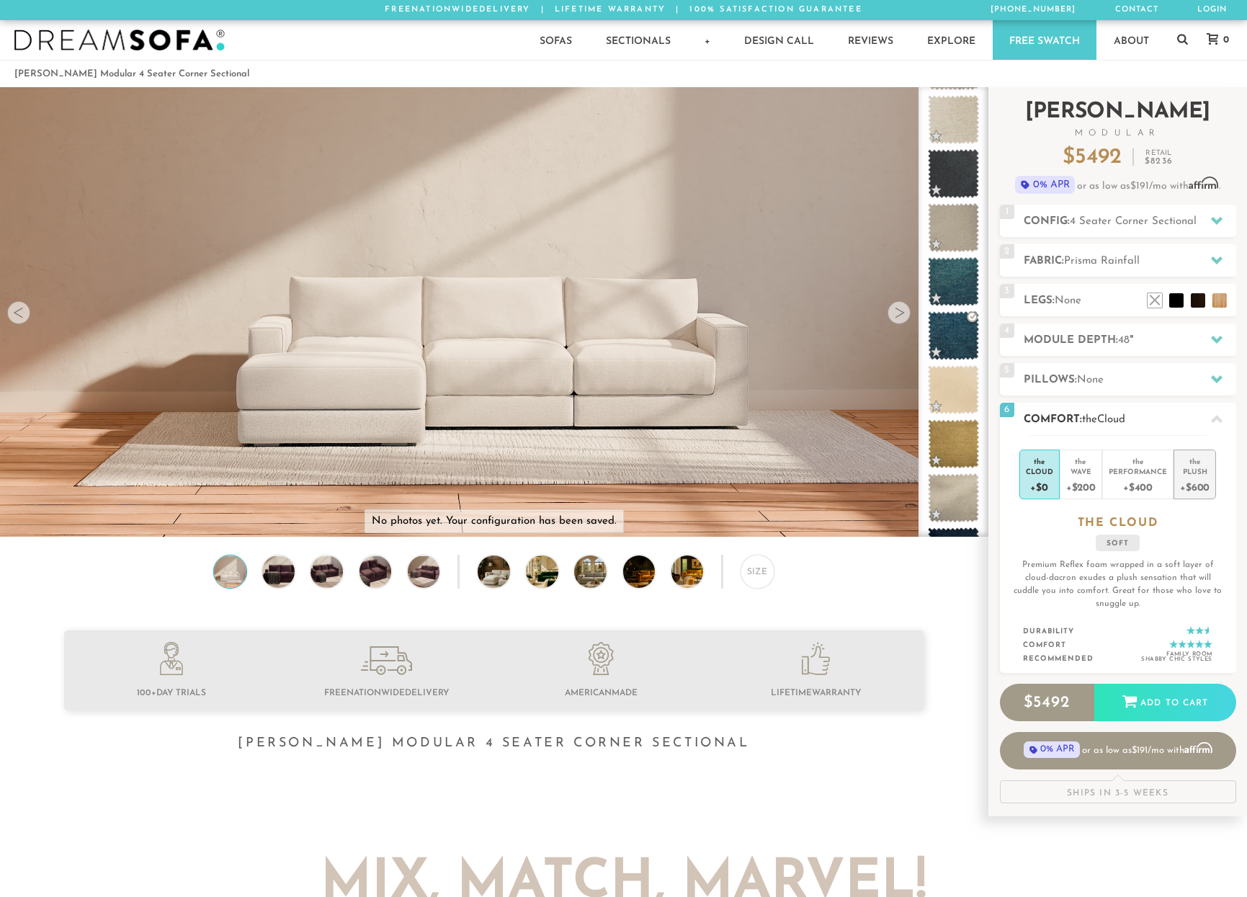
click at [1187, 487] on div "+$600" at bounding box center [1195, 486] width 30 height 21
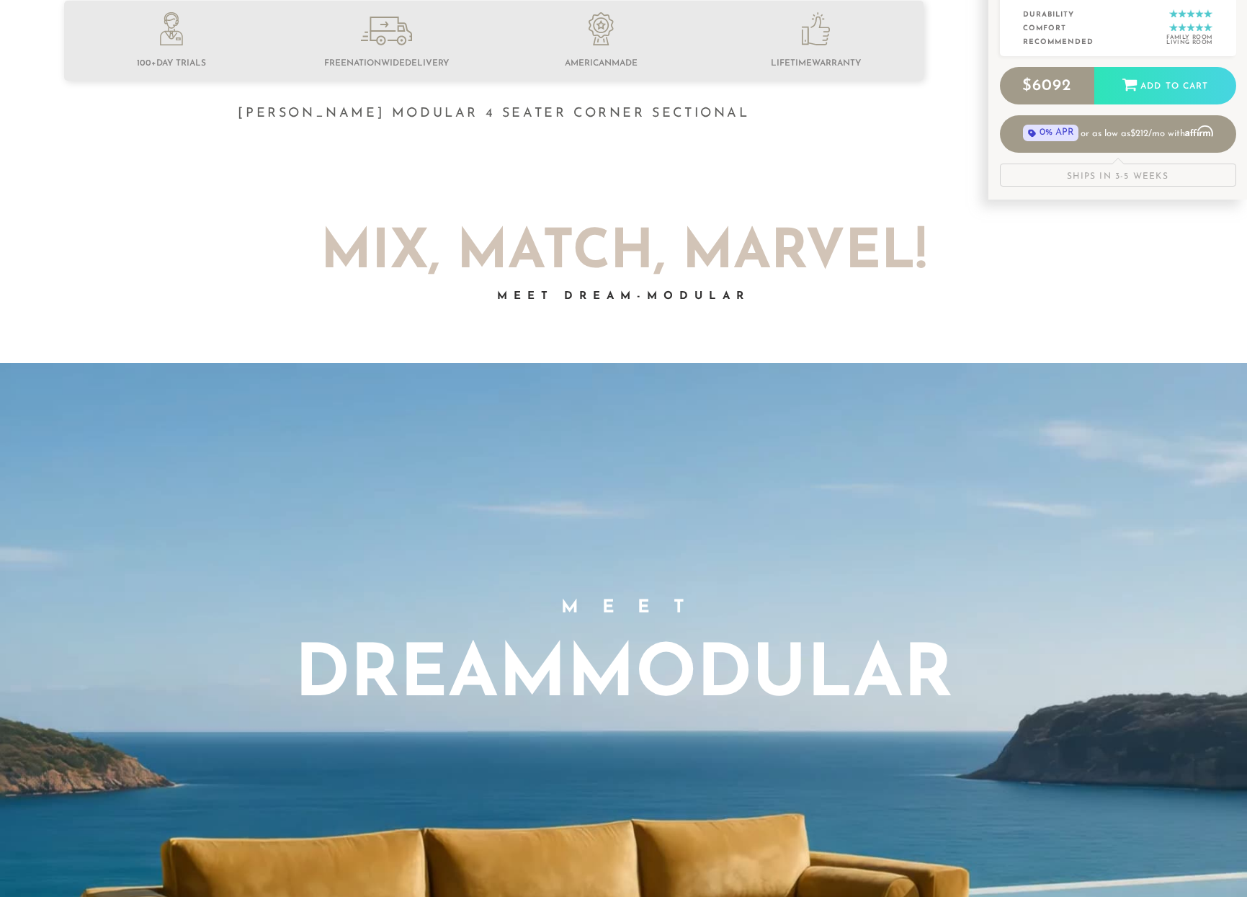
scroll to position [0, 0]
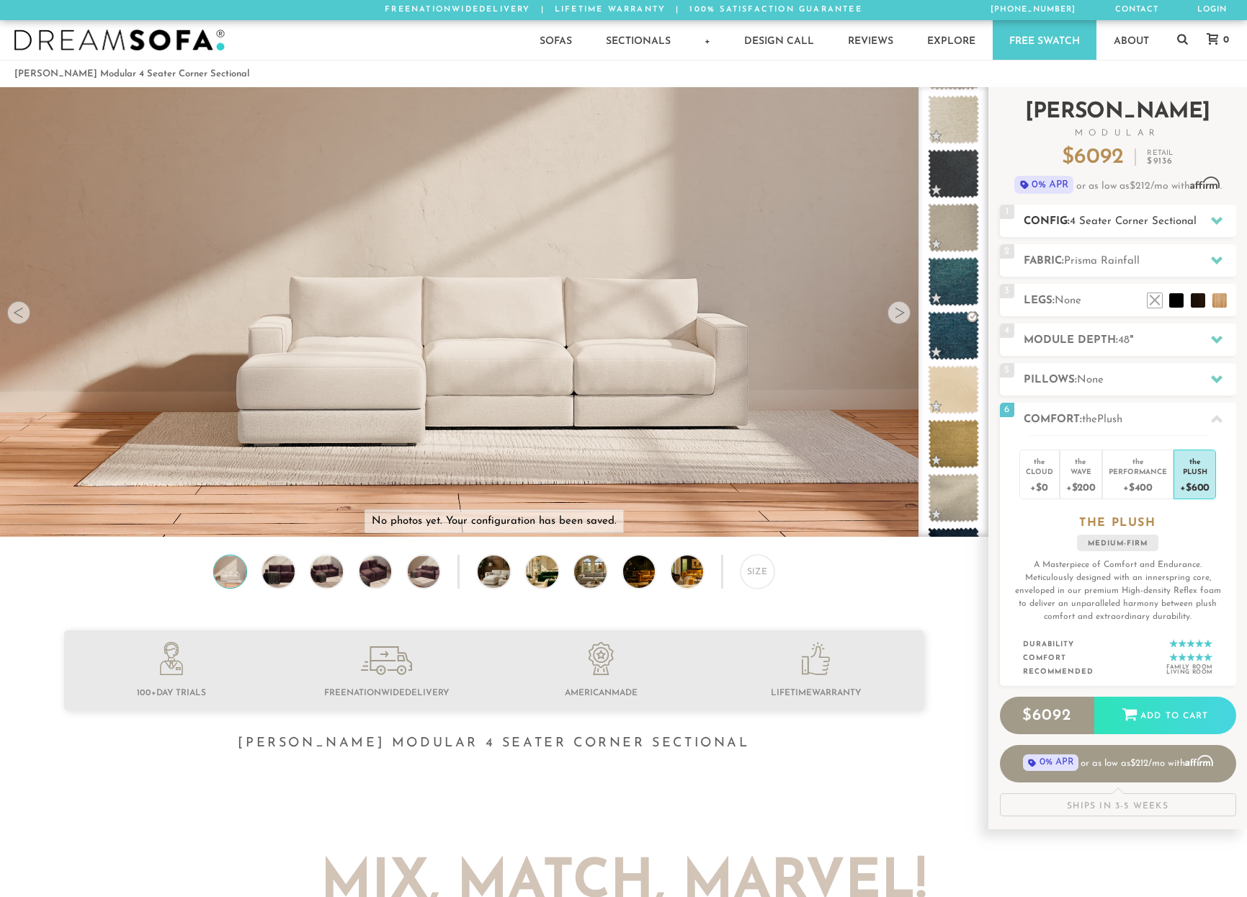
click at [1217, 220] on icon at bounding box center [1217, 221] width 12 height 8
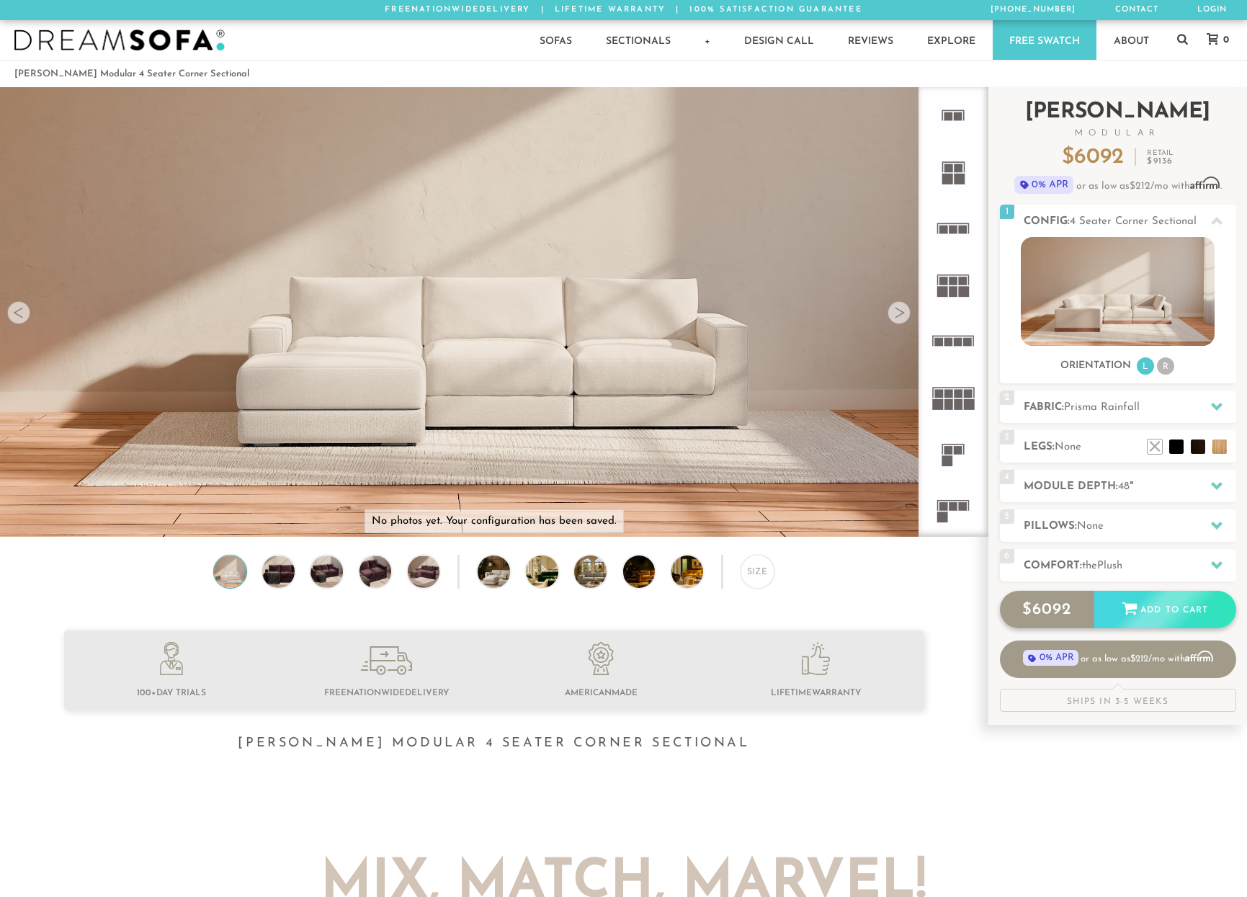
click at [1065, 617] on div "$ 6092 Add to Cart" at bounding box center [1118, 609] width 236 height 37
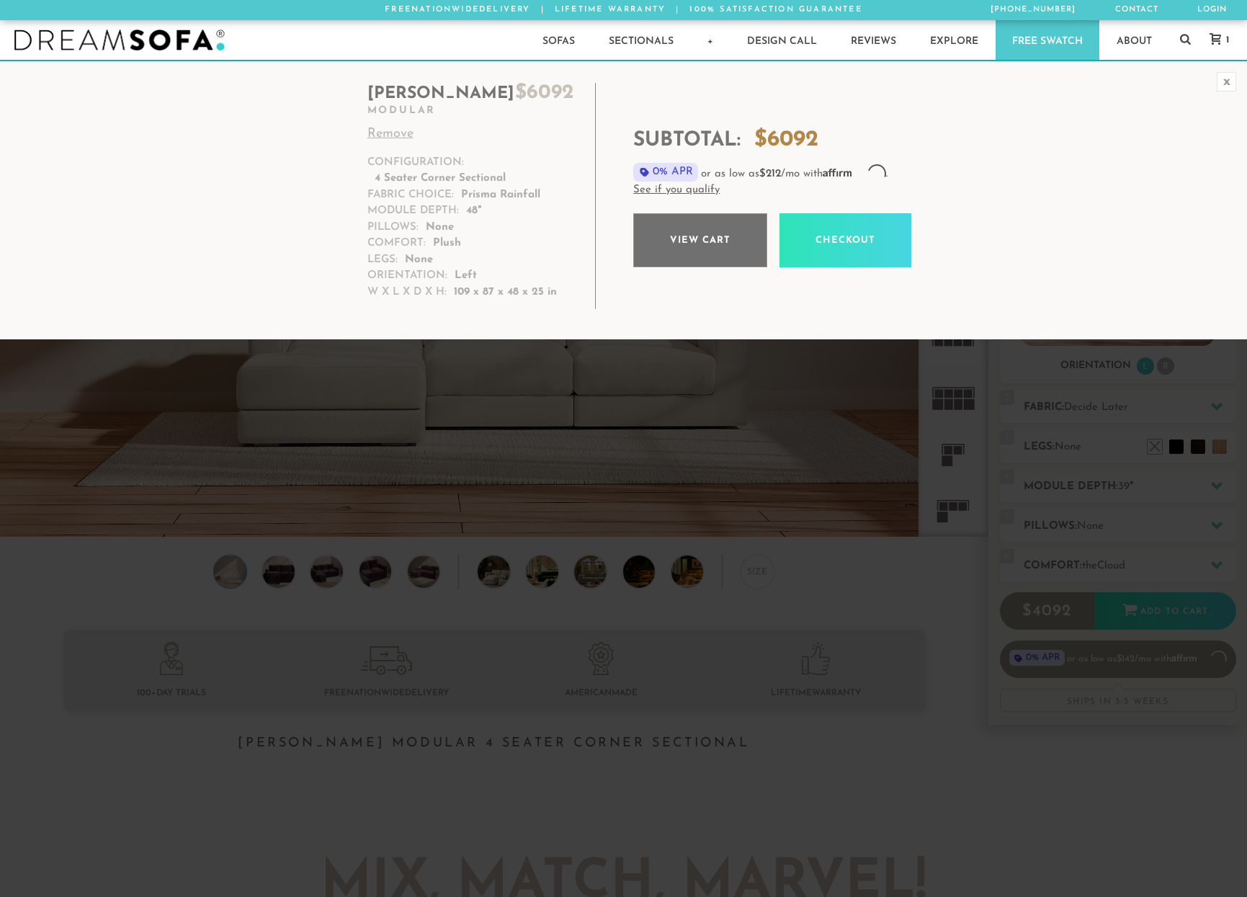
click at [688, 241] on link "View cart" at bounding box center [700, 240] width 134 height 54
